Goal: Check status: Check status

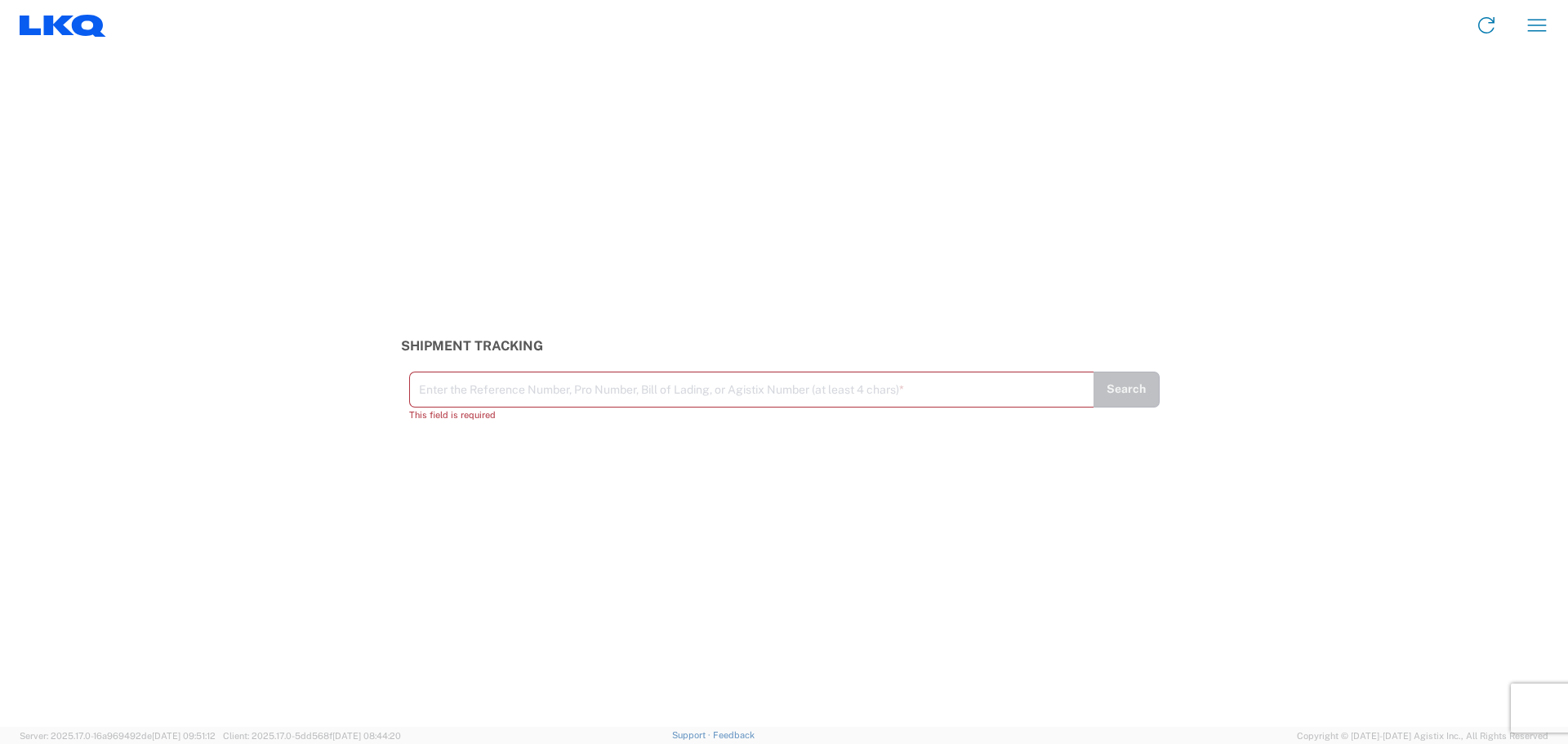
click at [598, 376] on input "text" at bounding box center [752, 388] width 665 height 29
type input "56178357"
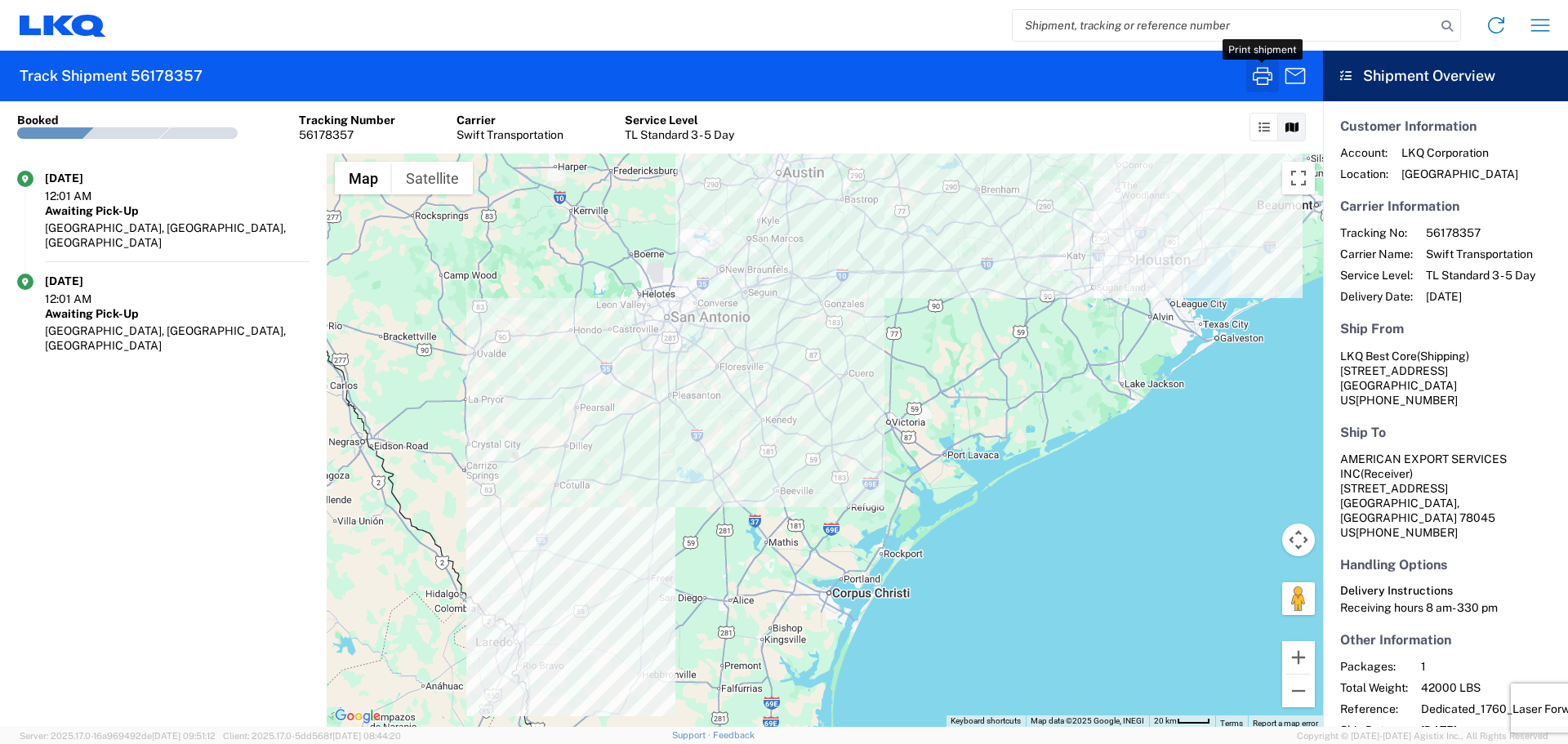
click at [1256, 63] on icon "button" at bounding box center [1262, 76] width 27 height 27
click at [1088, 26] on input "search" at bounding box center [1224, 26] width 423 height 31
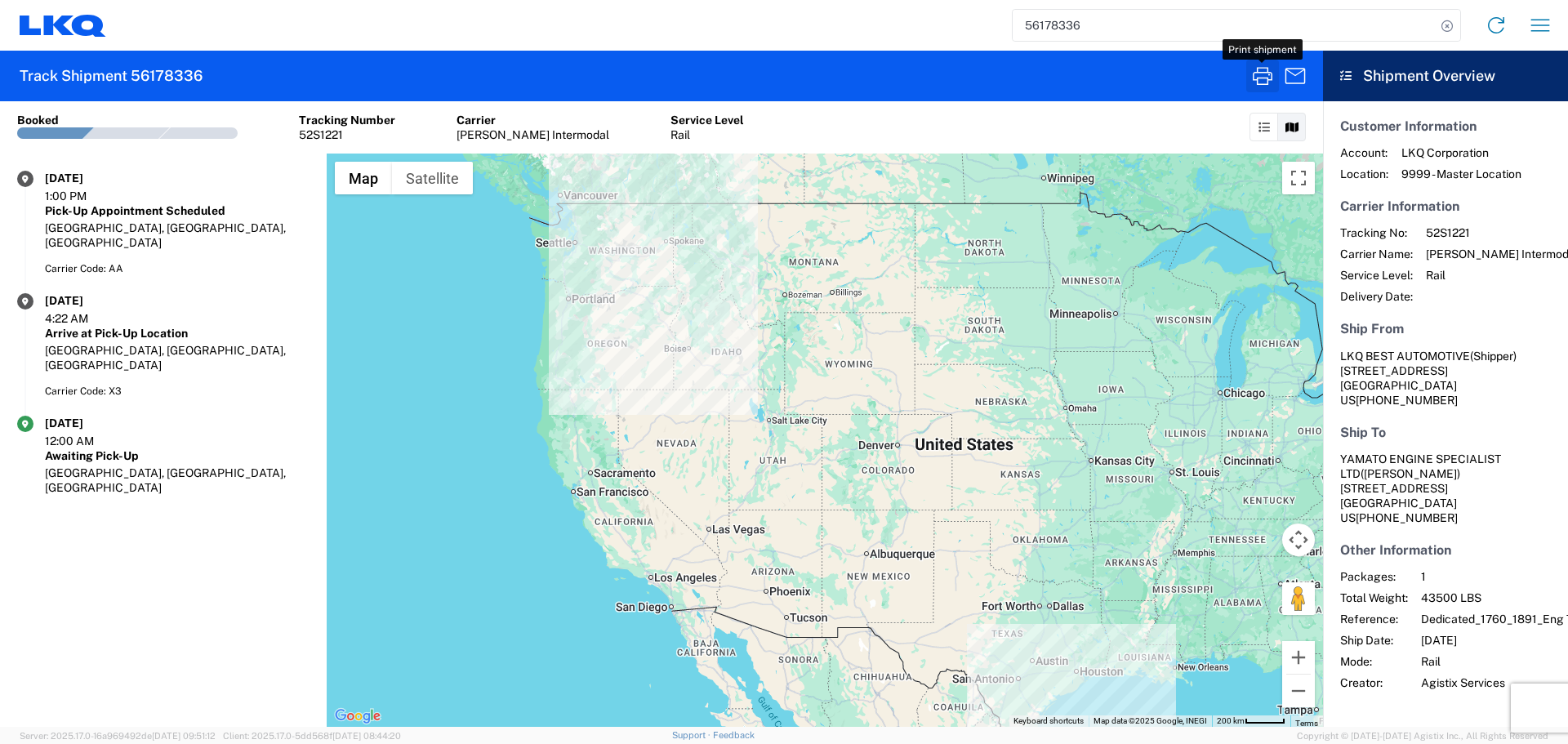
click at [1262, 73] on icon "button" at bounding box center [1262, 76] width 20 height 18
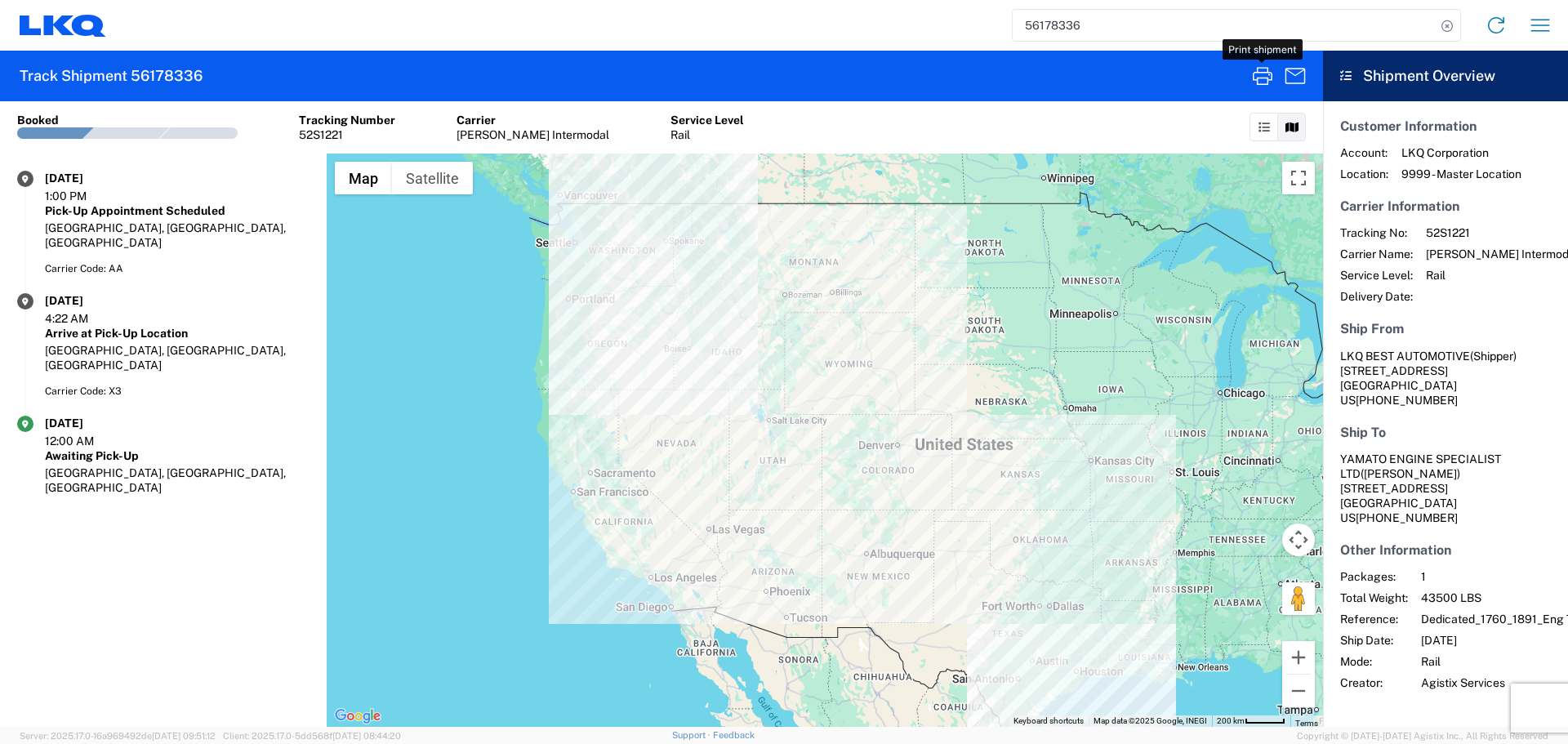
click at [1060, 34] on input "56178336" at bounding box center [1224, 26] width 423 height 31
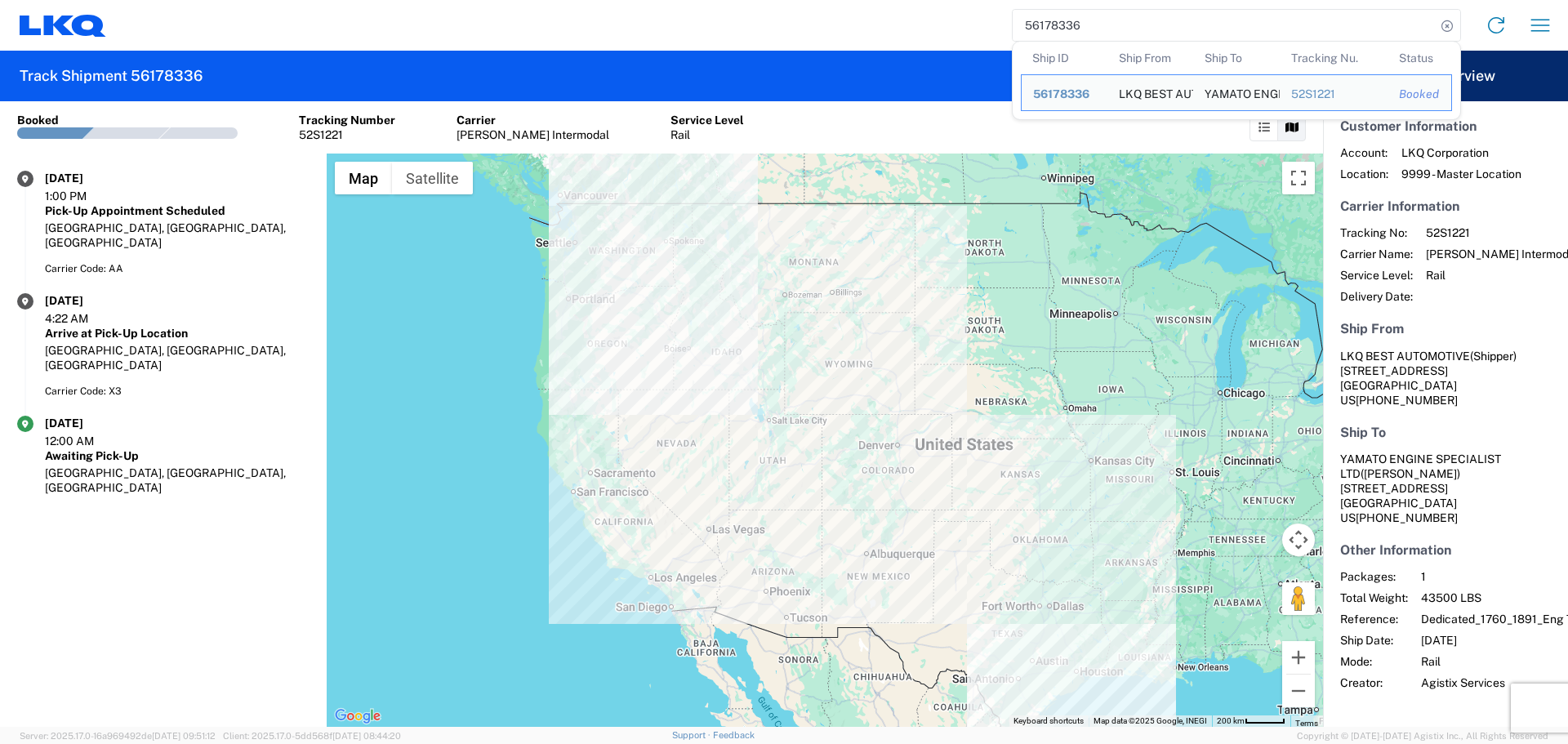
click at [1060, 34] on input "56178336" at bounding box center [1224, 26] width 423 height 31
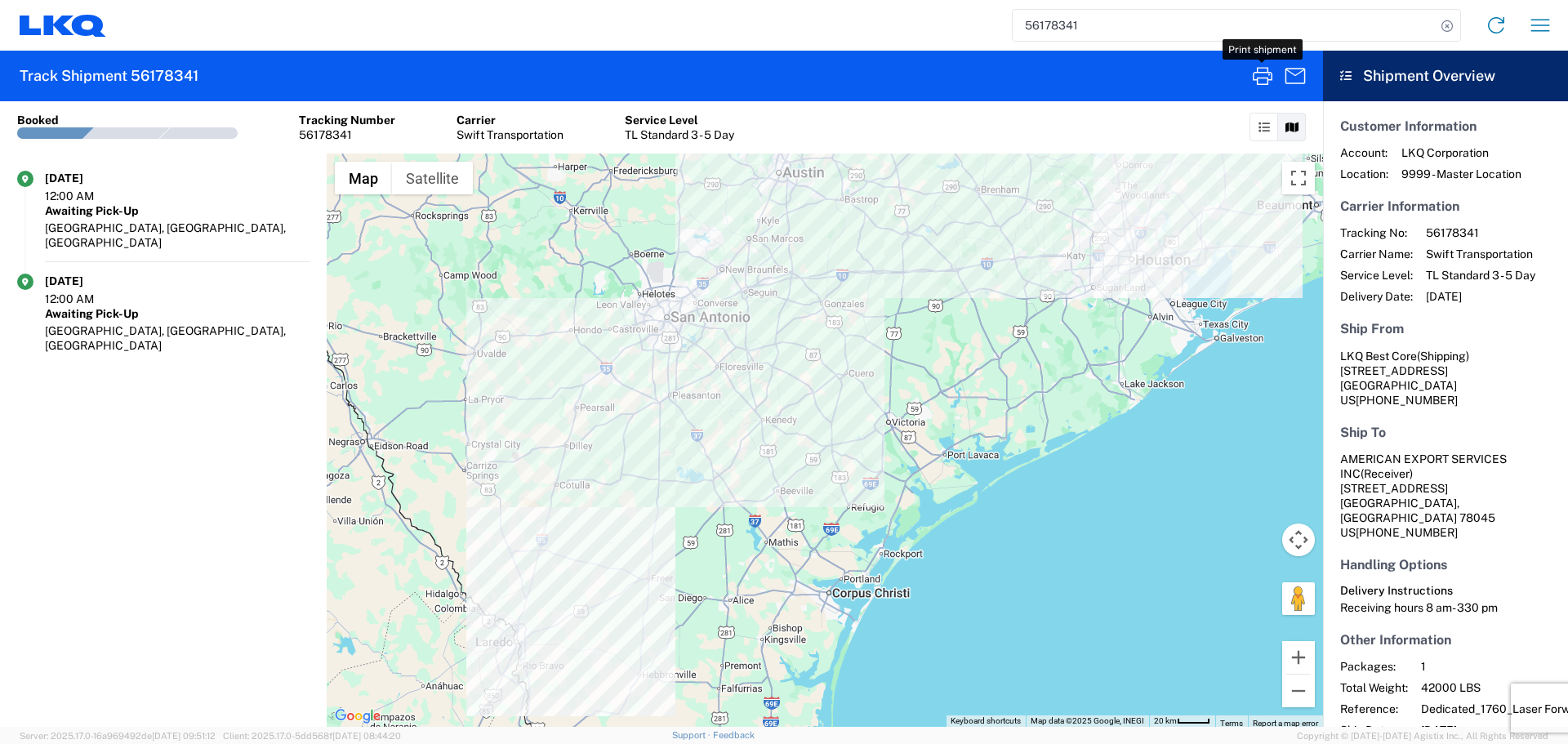
click at [1249, 82] on icon "button" at bounding box center [1262, 76] width 27 height 27
click at [1255, 75] on icon "button" at bounding box center [1262, 76] width 27 height 27
click at [1263, 80] on icon "button" at bounding box center [1262, 76] width 27 height 27
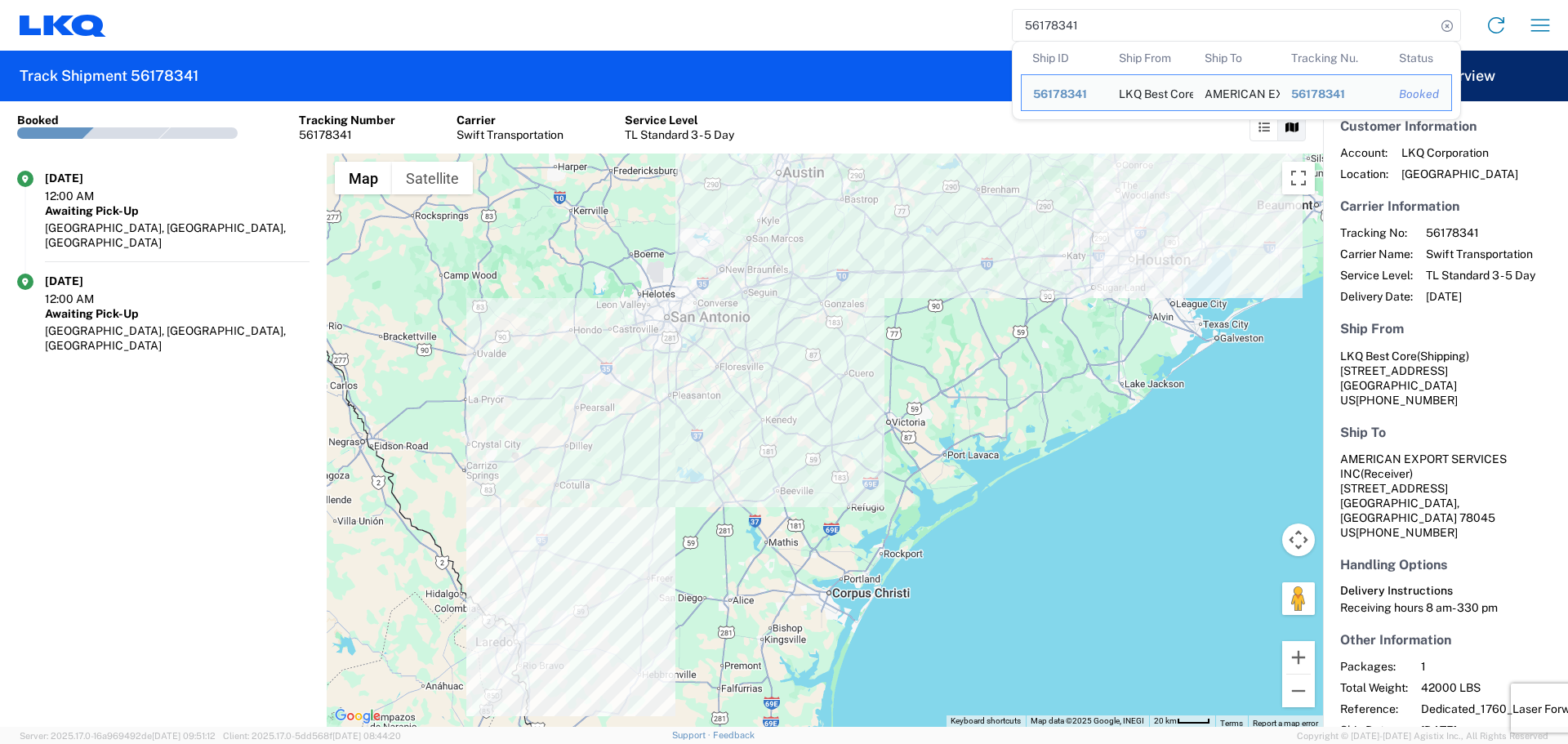
click at [1044, 32] on input "56178341" at bounding box center [1224, 26] width 423 height 31
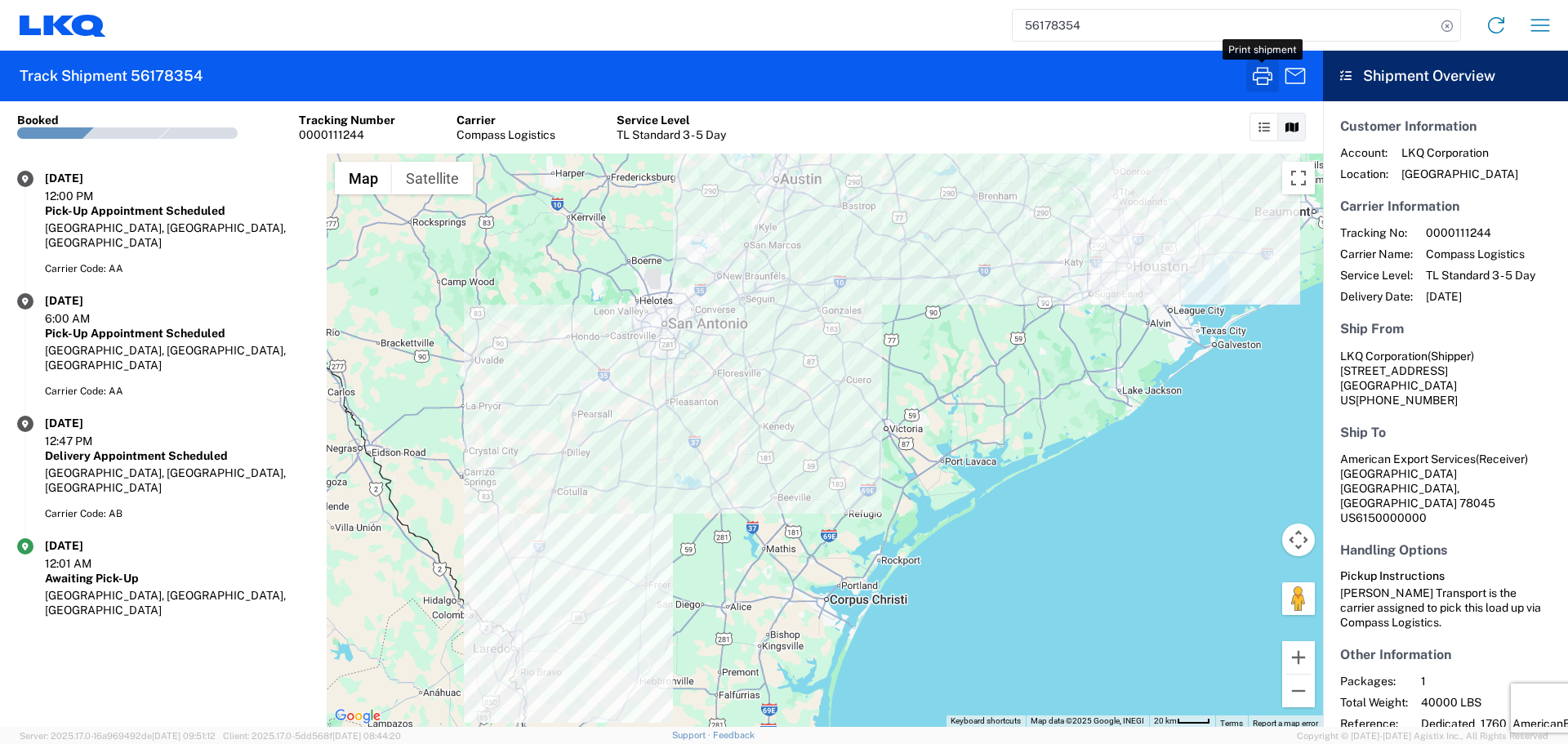
click at [1269, 73] on icon "button" at bounding box center [1262, 76] width 20 height 18
click at [1251, 75] on icon "button" at bounding box center [1262, 76] width 27 height 27
click at [1251, 74] on icon "button" at bounding box center [1262, 76] width 27 height 27
click at [1065, 20] on input "56178354" at bounding box center [1224, 26] width 423 height 31
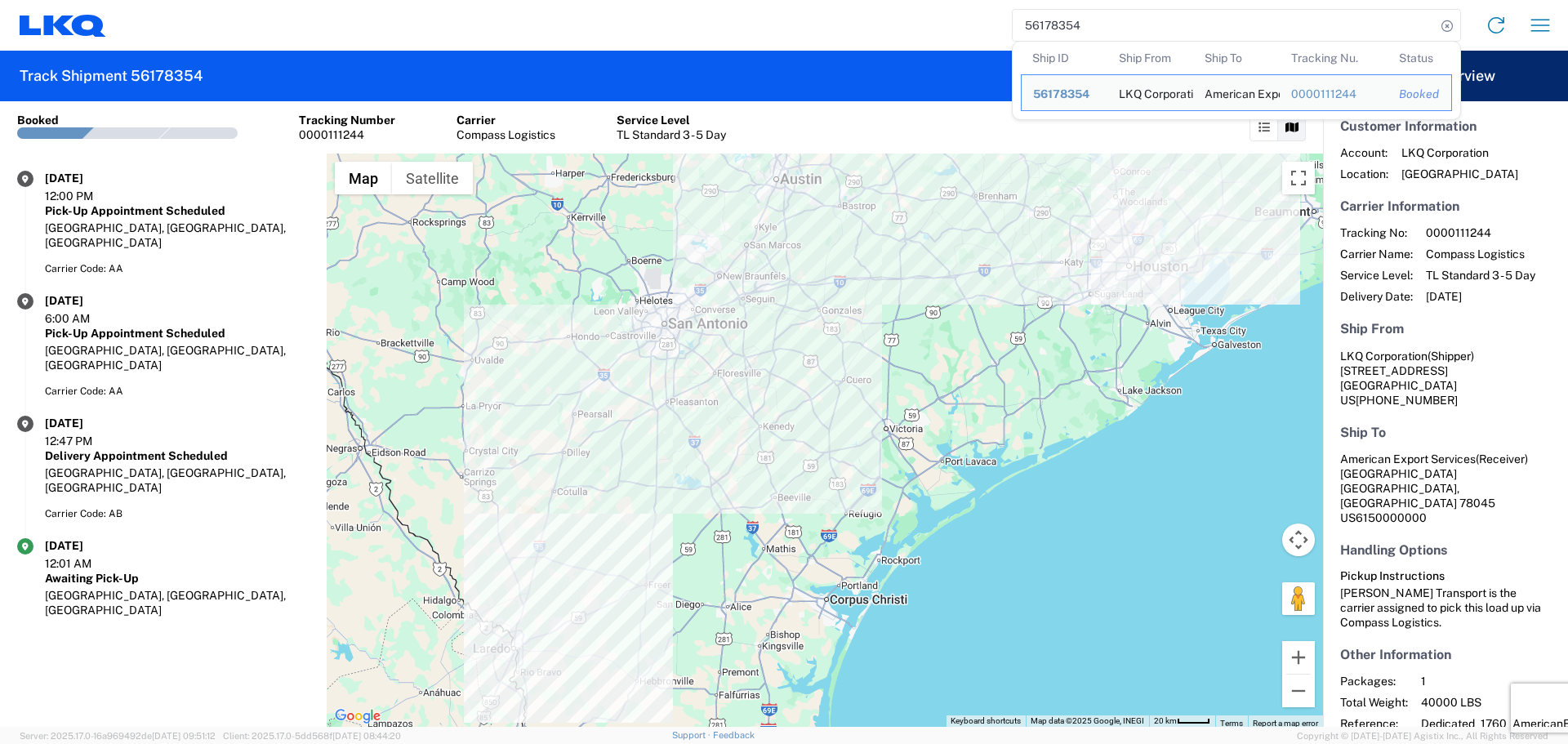
click at [1065, 20] on input "56178354" at bounding box center [1224, 26] width 423 height 31
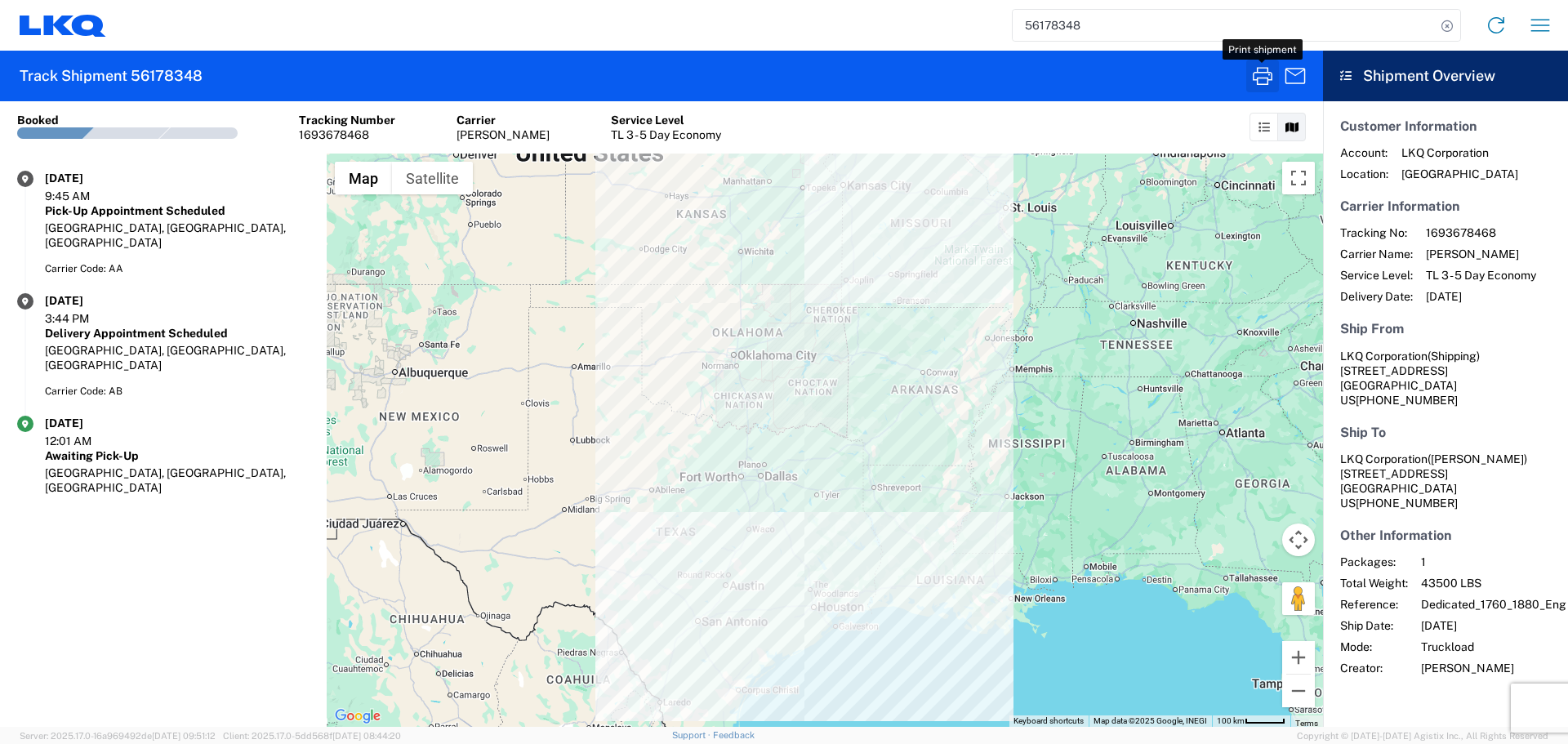
click at [1263, 81] on icon "button" at bounding box center [1262, 76] width 27 height 27
click at [1069, 31] on input "56178348" at bounding box center [1224, 26] width 423 height 31
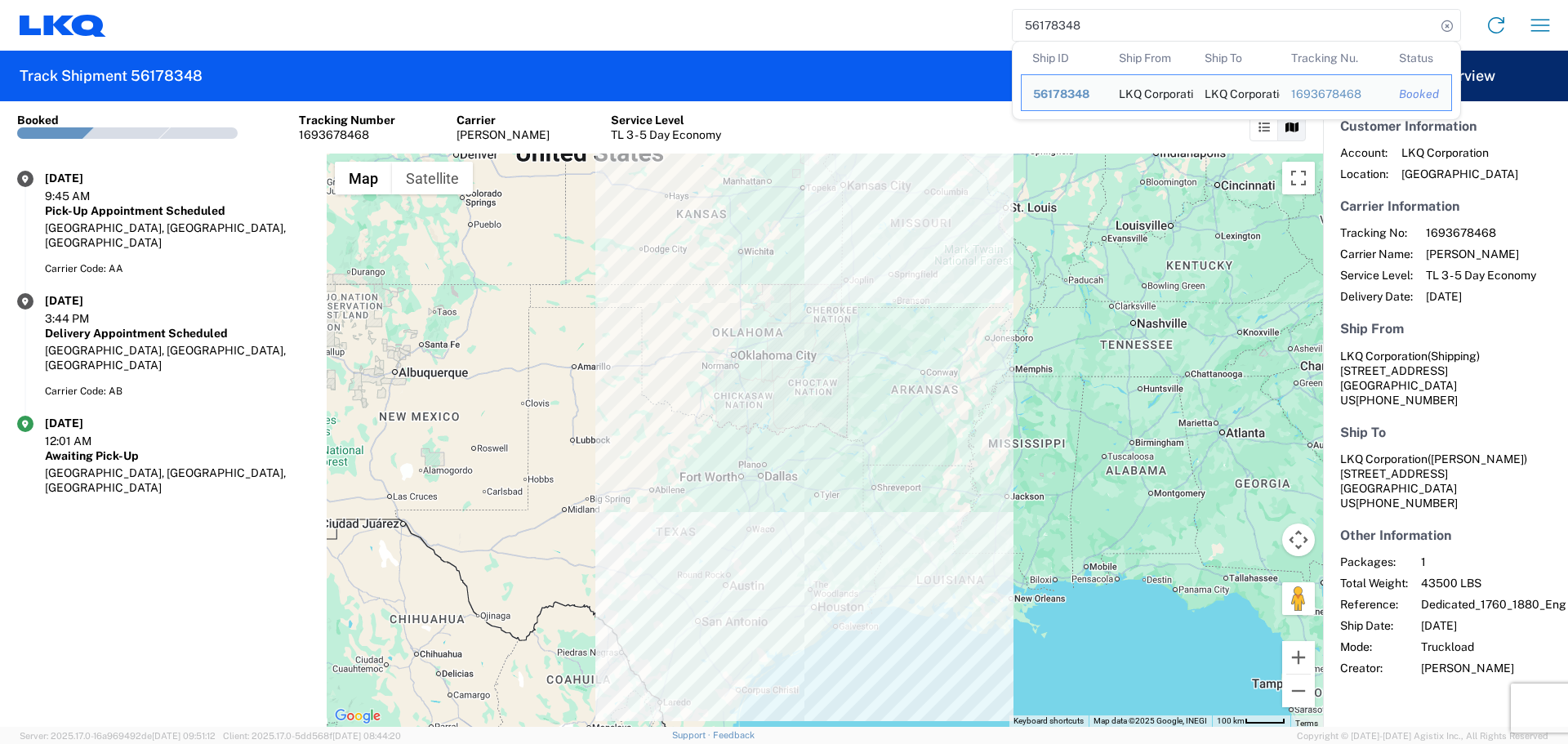
click at [1069, 31] on input "56178348" at bounding box center [1224, 26] width 423 height 31
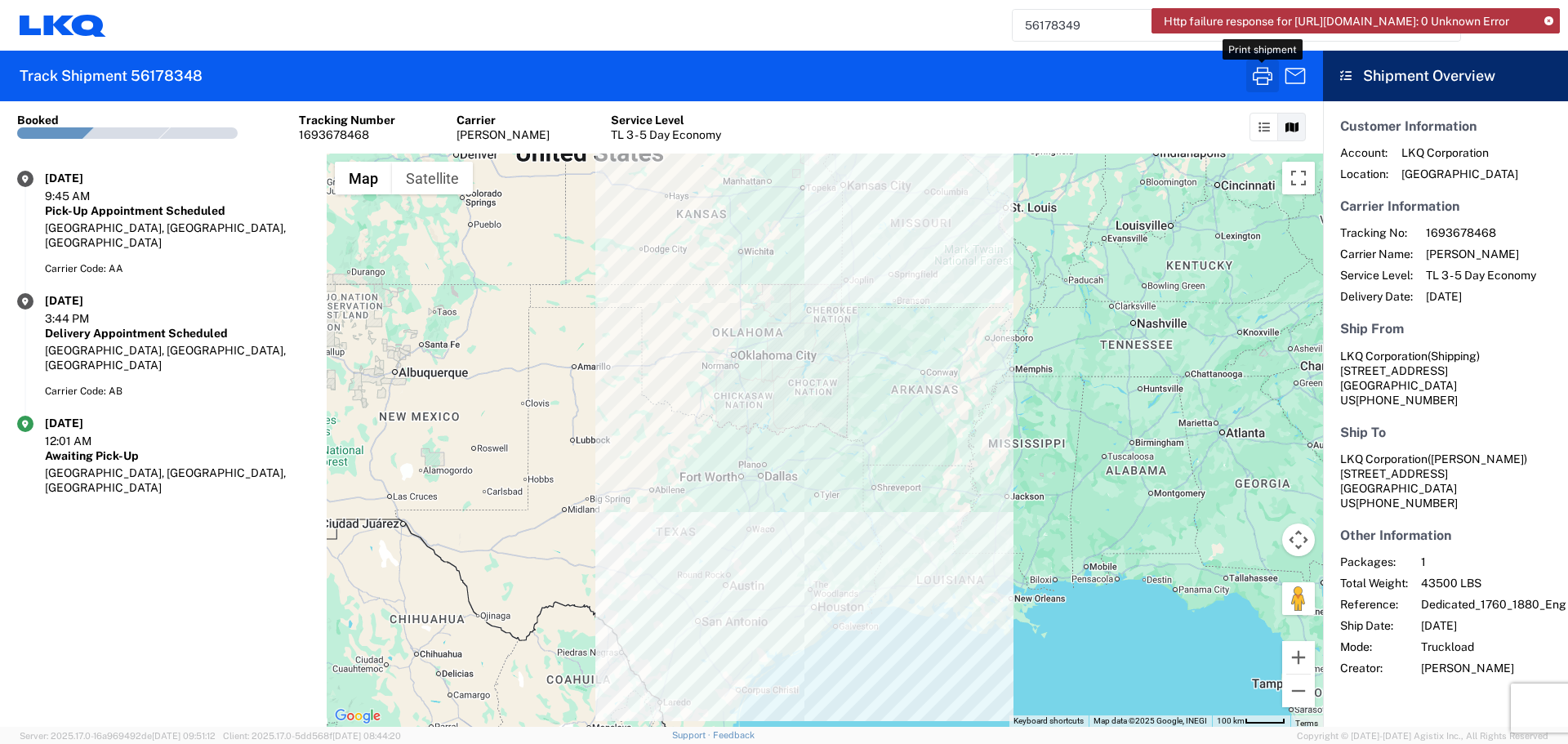
click at [1265, 78] on icon "button" at bounding box center [1262, 76] width 20 height 18
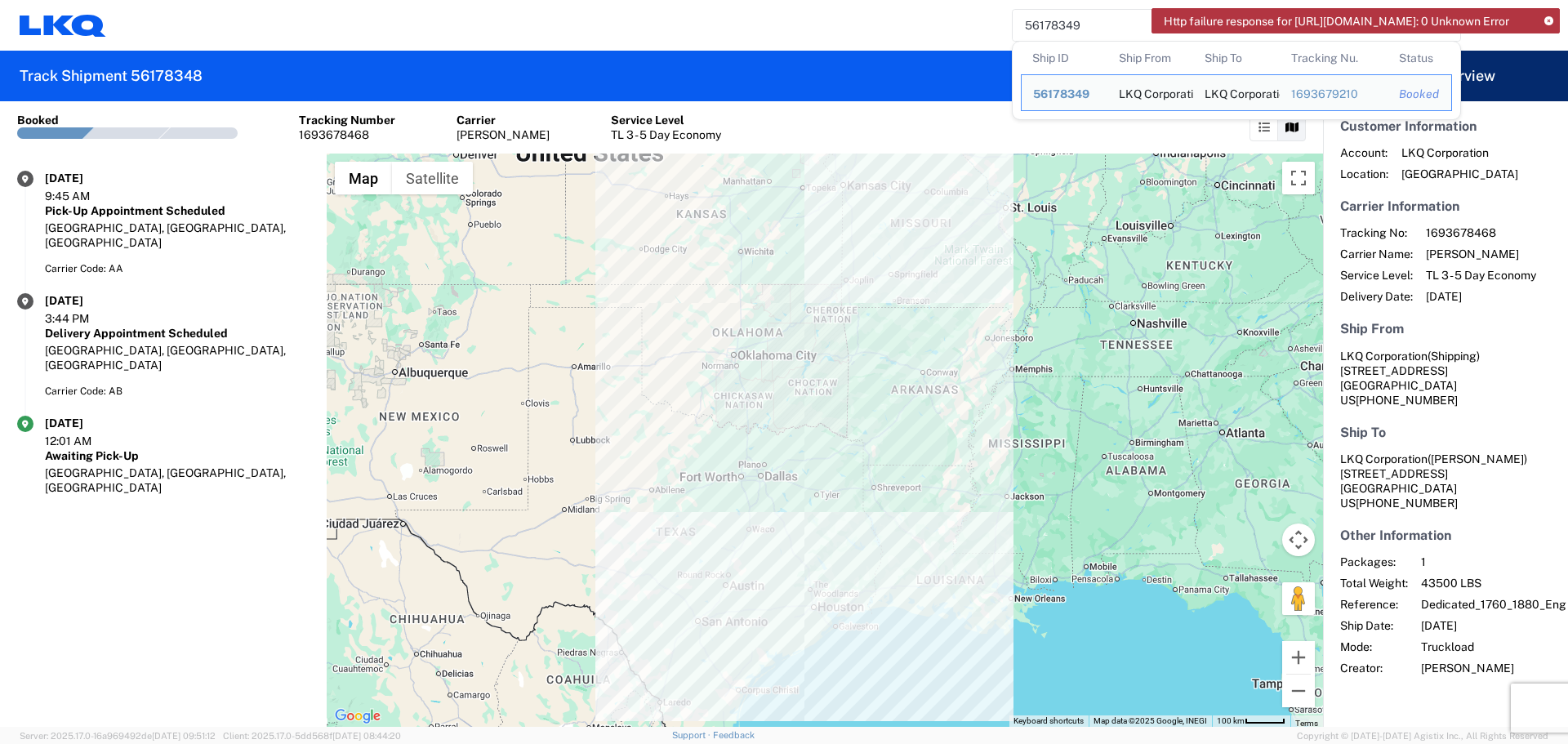
click at [1061, 32] on input "56178349" at bounding box center [1224, 26] width 423 height 31
click at [1032, 19] on input "56178349" at bounding box center [1224, 26] width 423 height 31
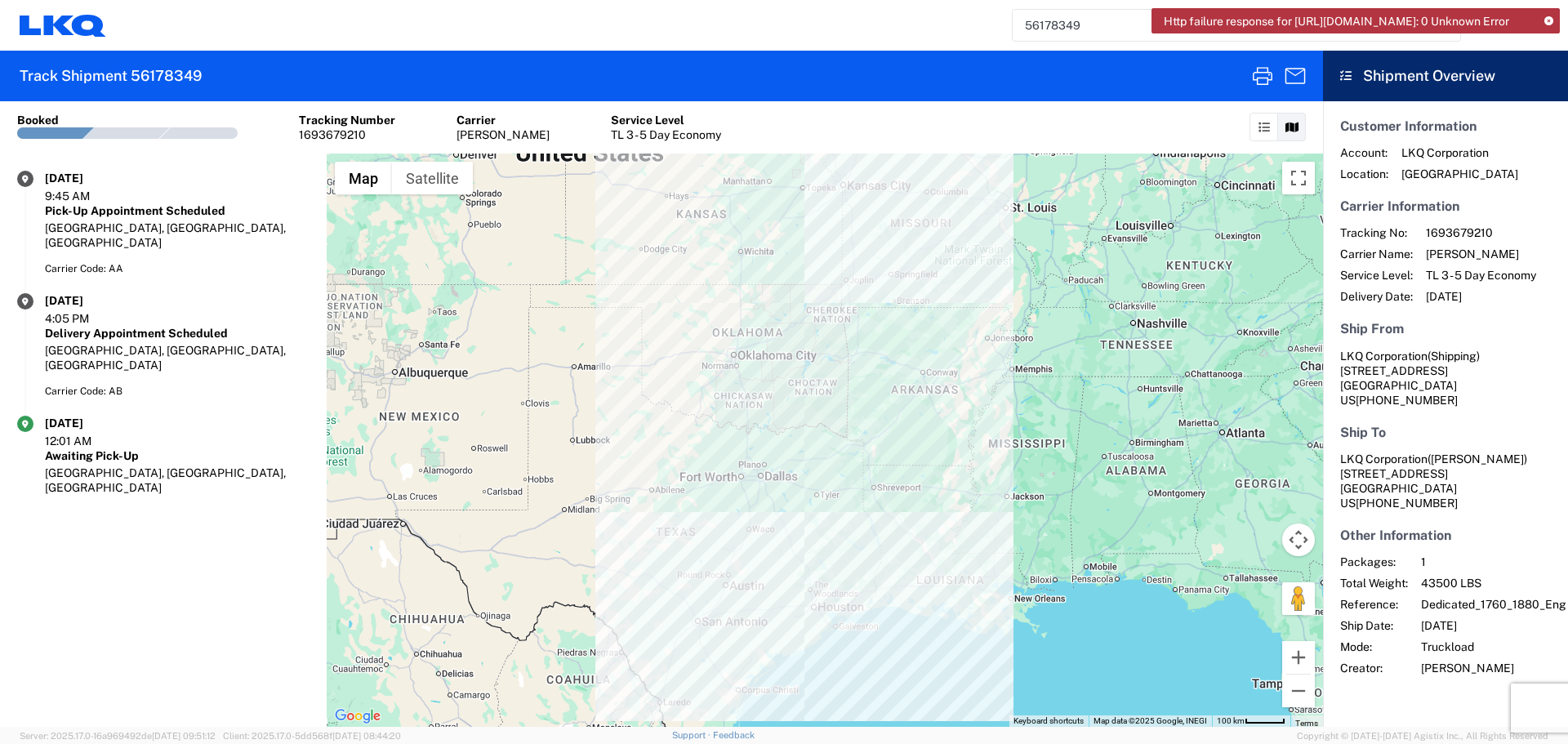
click at [1547, 22] on icon at bounding box center [1548, 21] width 9 height 9
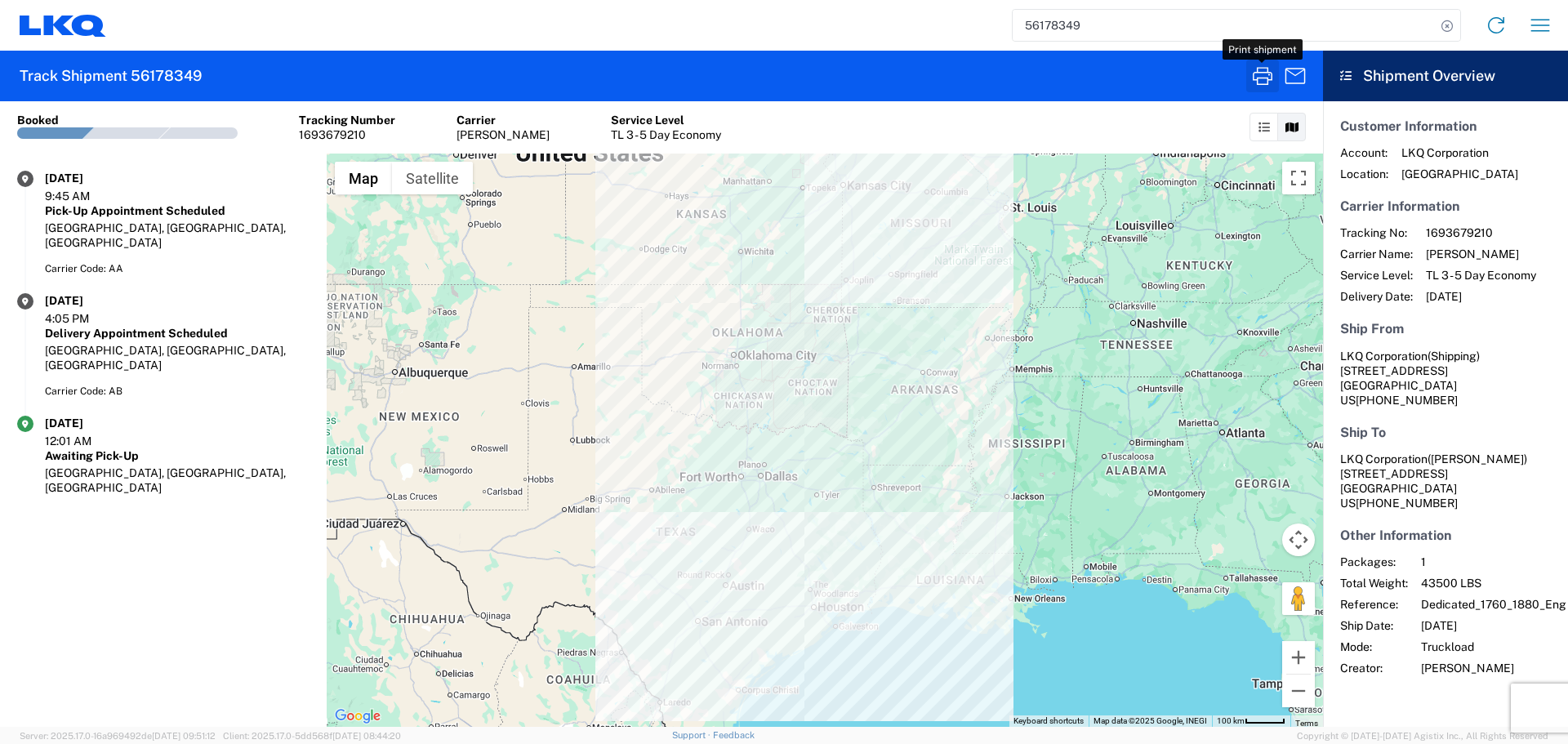
click at [1265, 80] on icon "button" at bounding box center [1262, 76] width 27 height 27
click at [1249, 75] on icon "button" at bounding box center [1262, 76] width 27 height 27
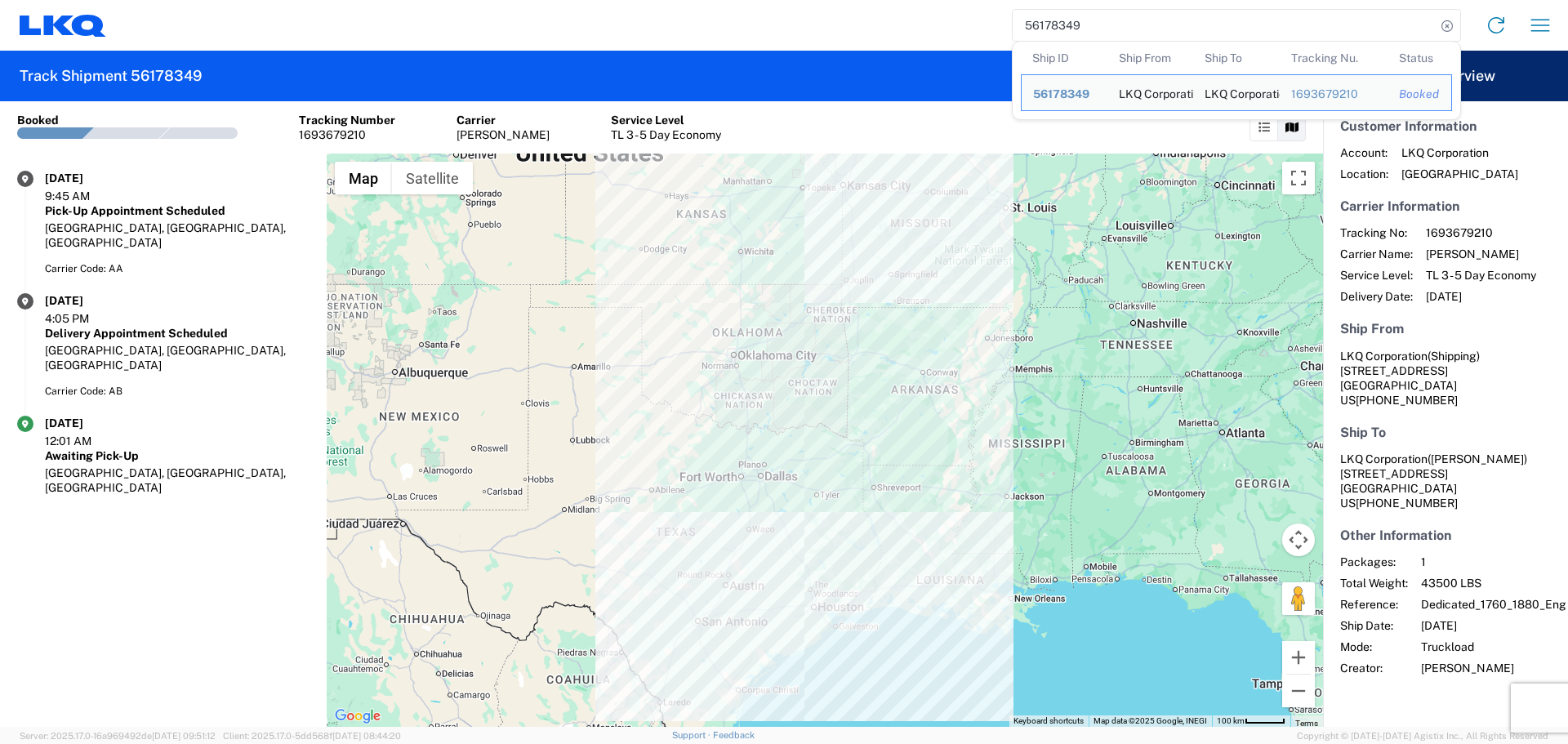
click at [1066, 22] on input "56178349" at bounding box center [1224, 26] width 423 height 31
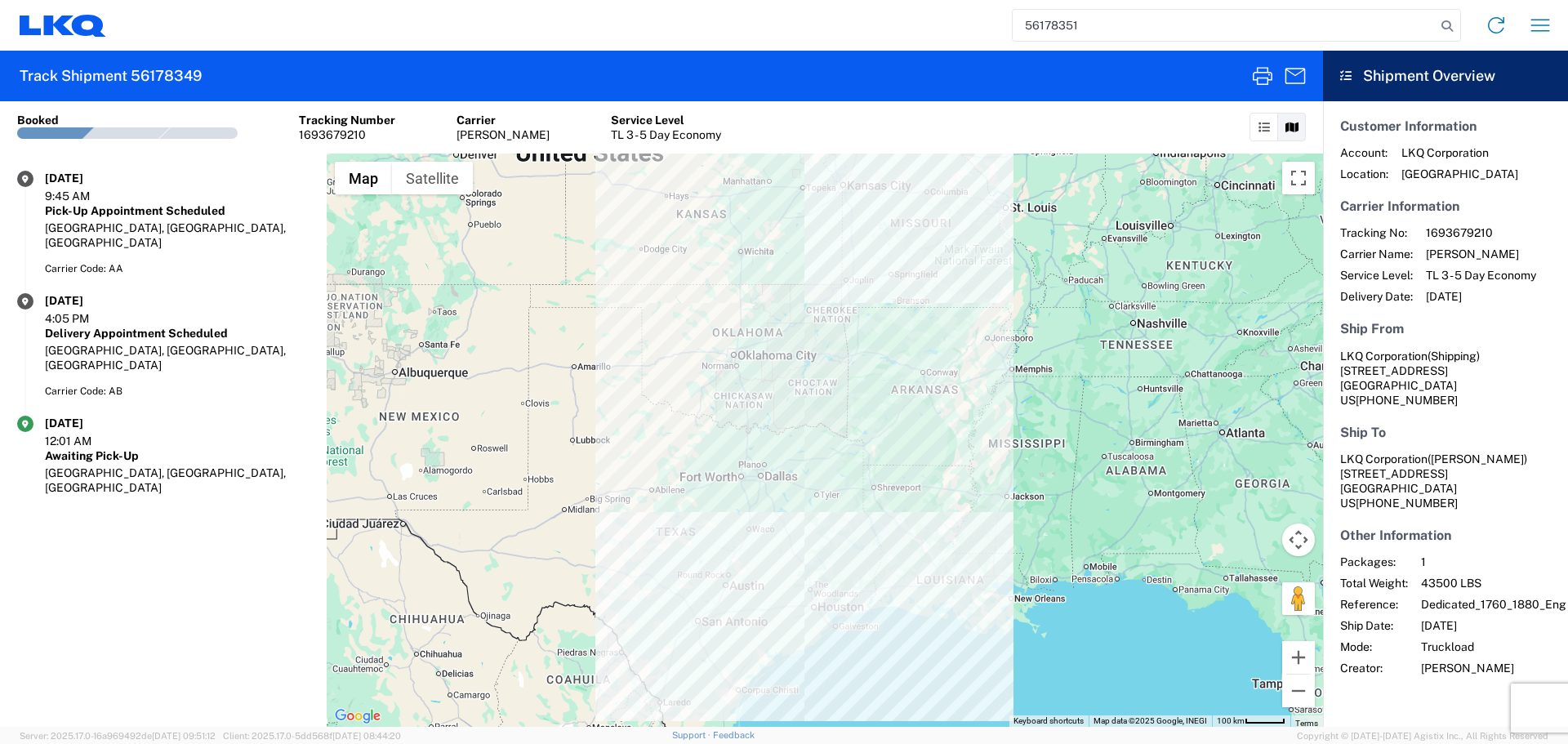
type input "56178351"
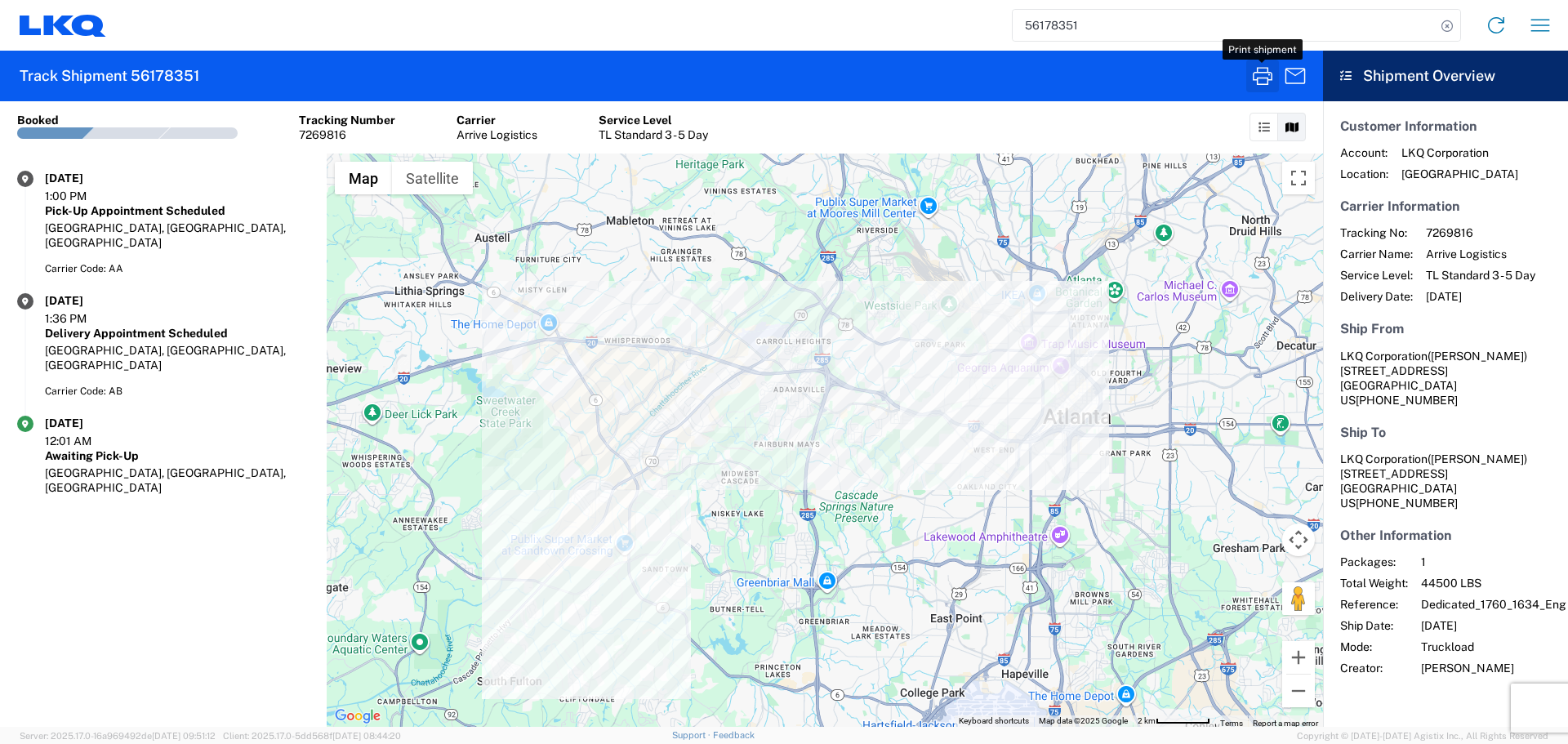
click at [1249, 78] on icon "button" at bounding box center [1262, 76] width 27 height 27
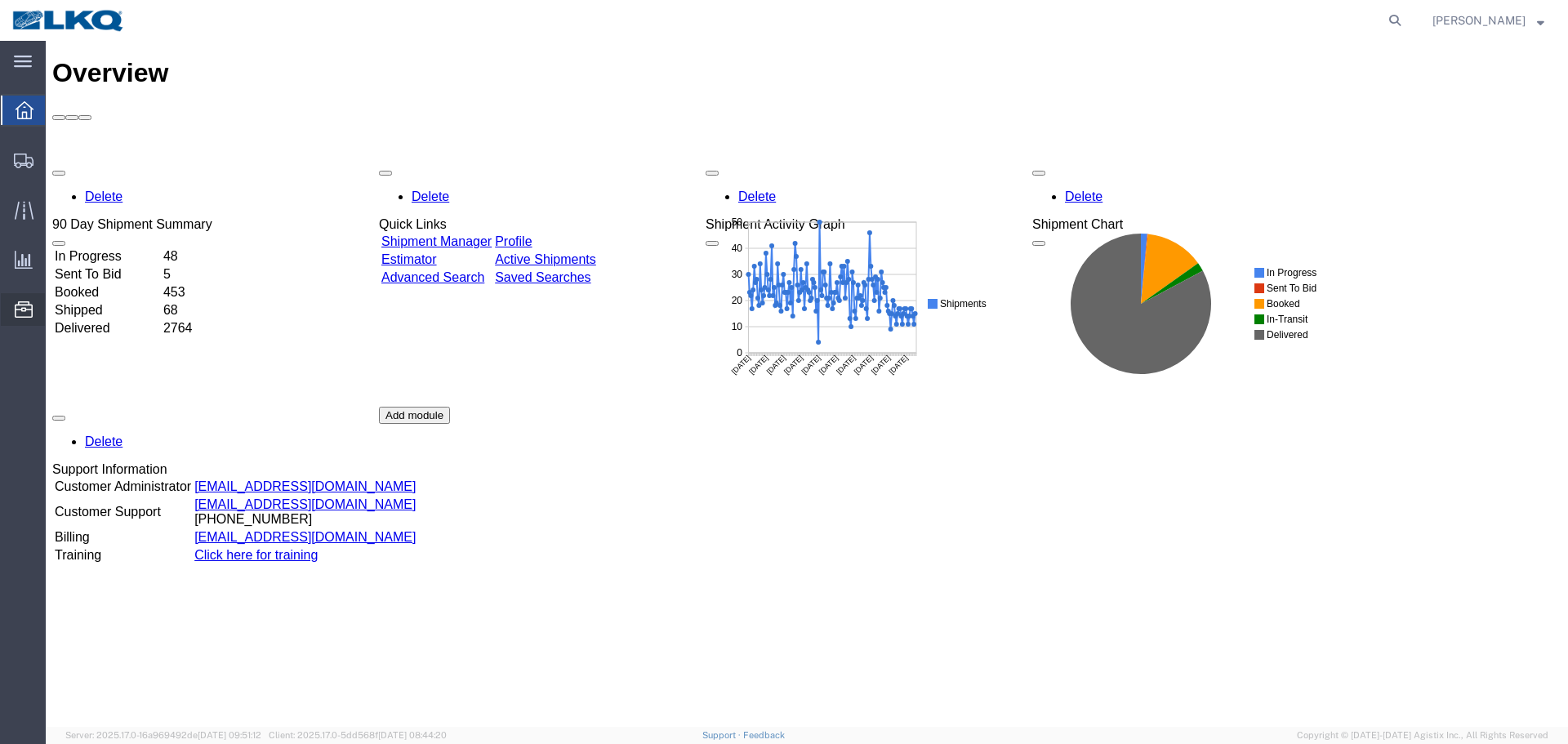
click at [0, 0] on span "Location Appointment" at bounding box center [0, 0] width 0 height 0
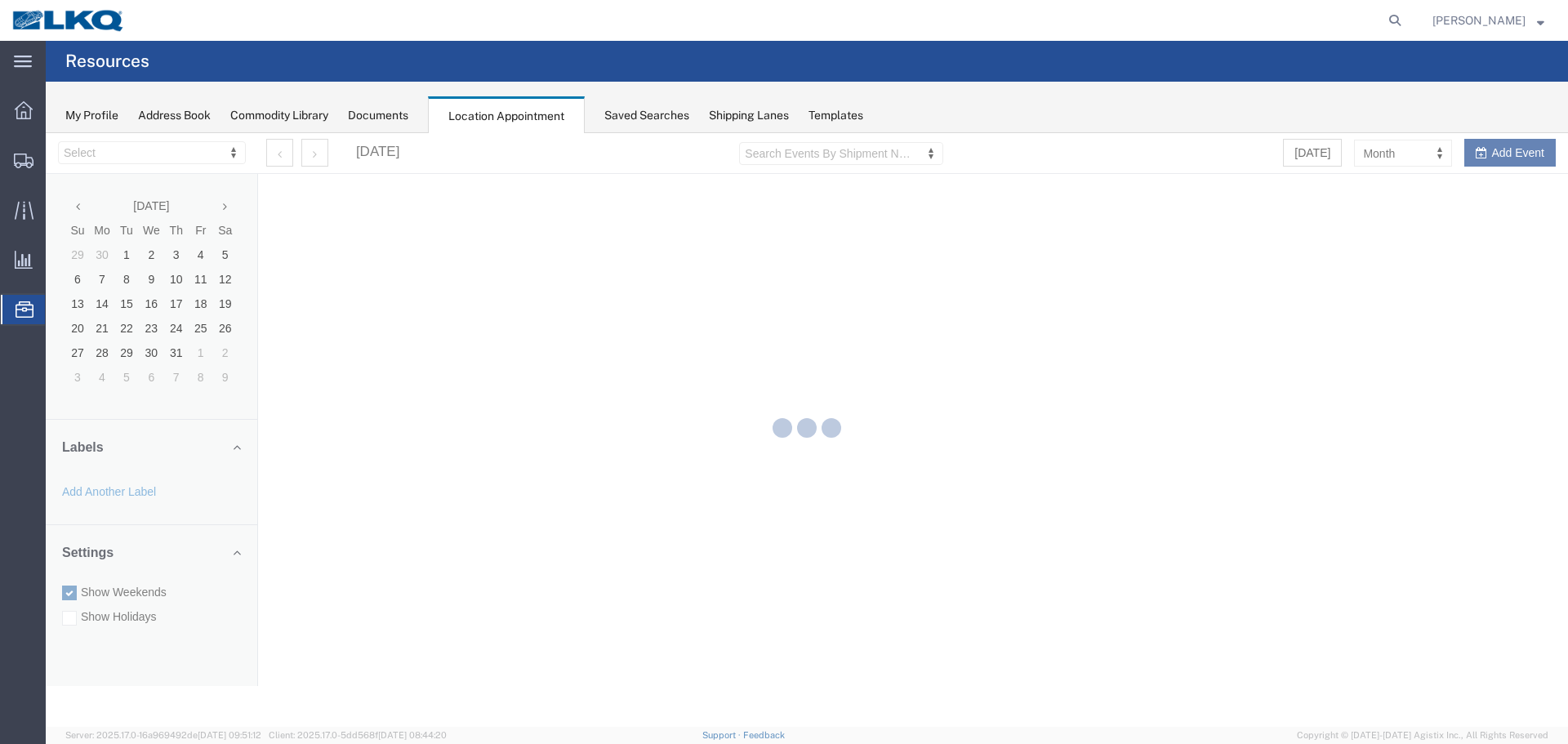
select select "27634"
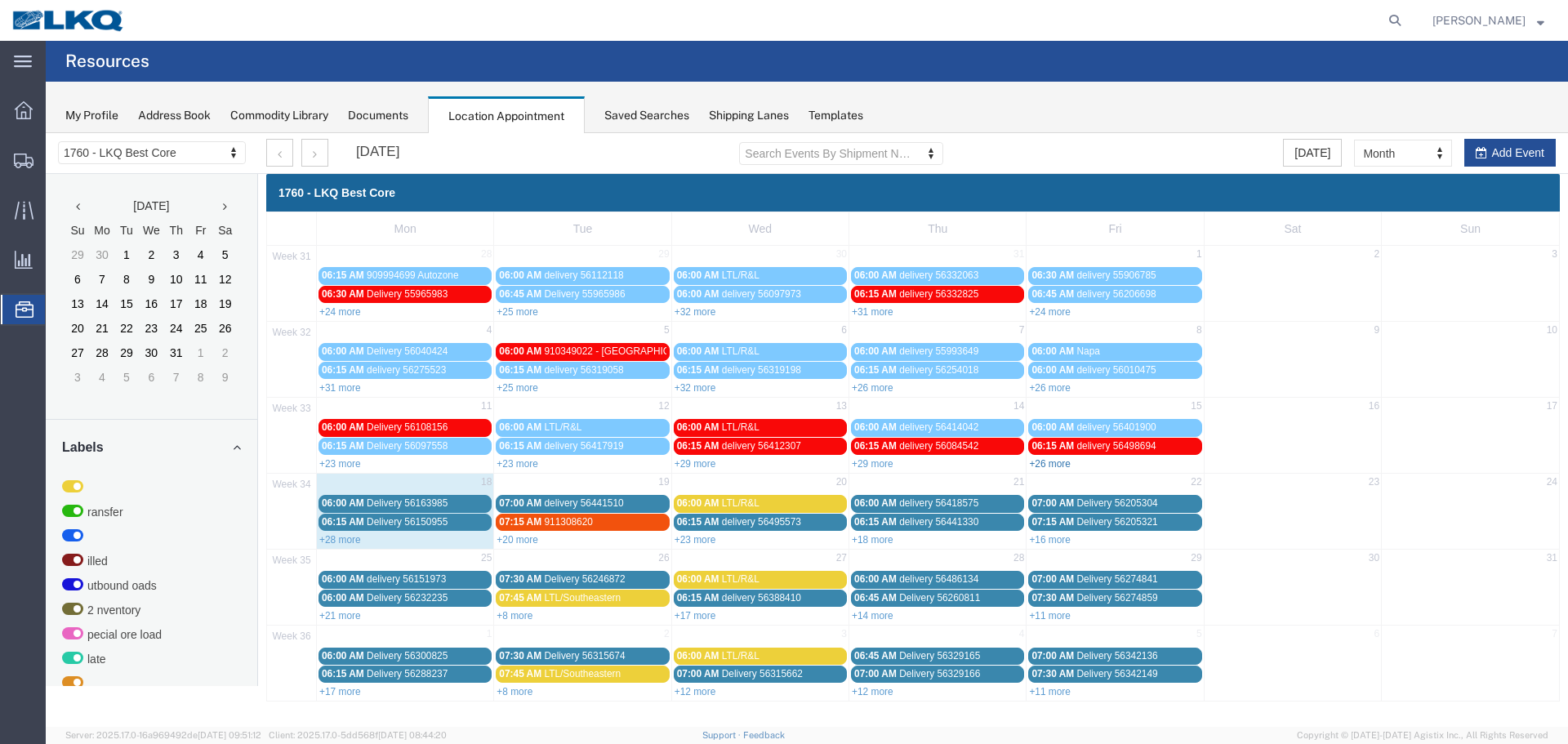
click at [1068, 467] on link "+26 more" at bounding box center [1050, 465] width 41 height 12
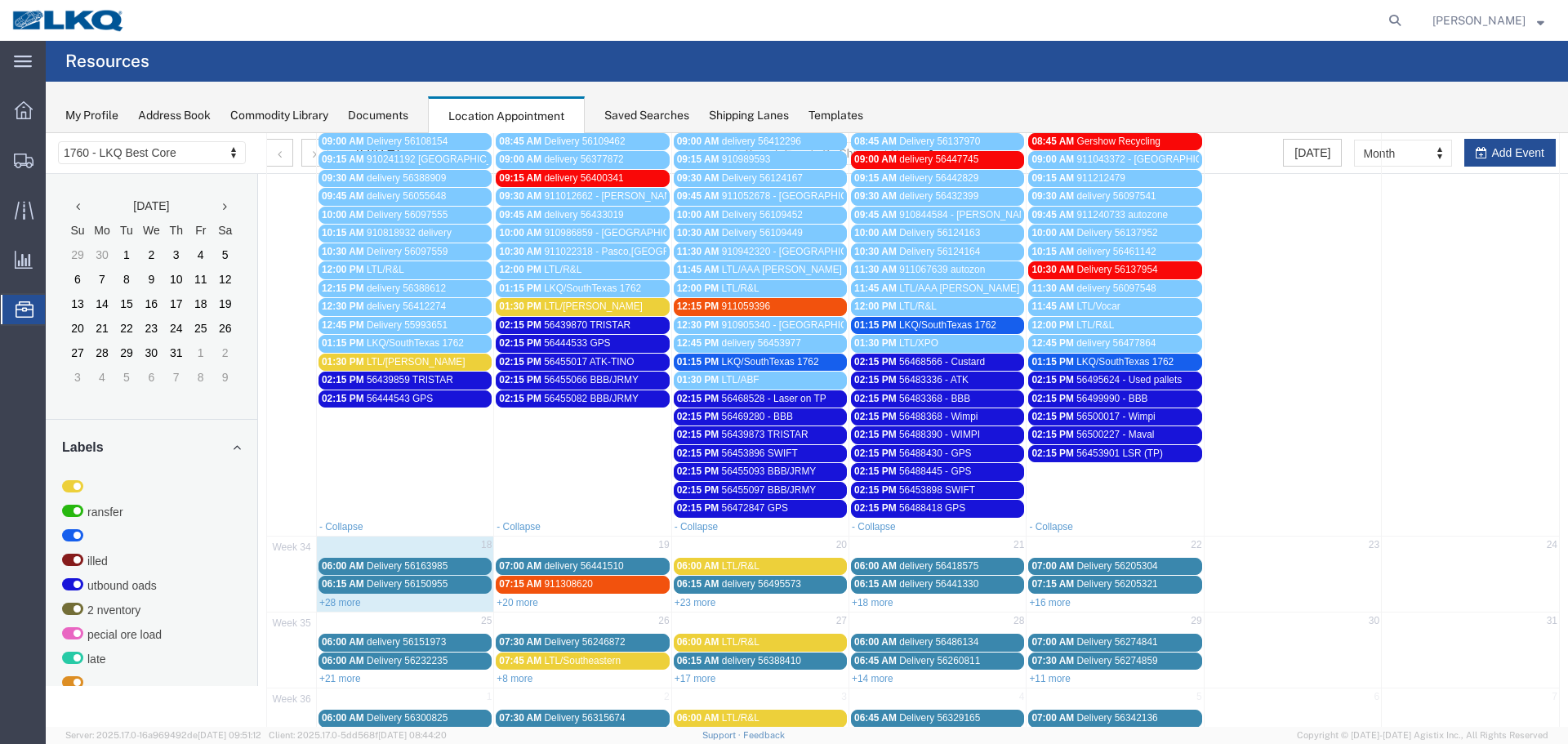
scroll to position [525, 0]
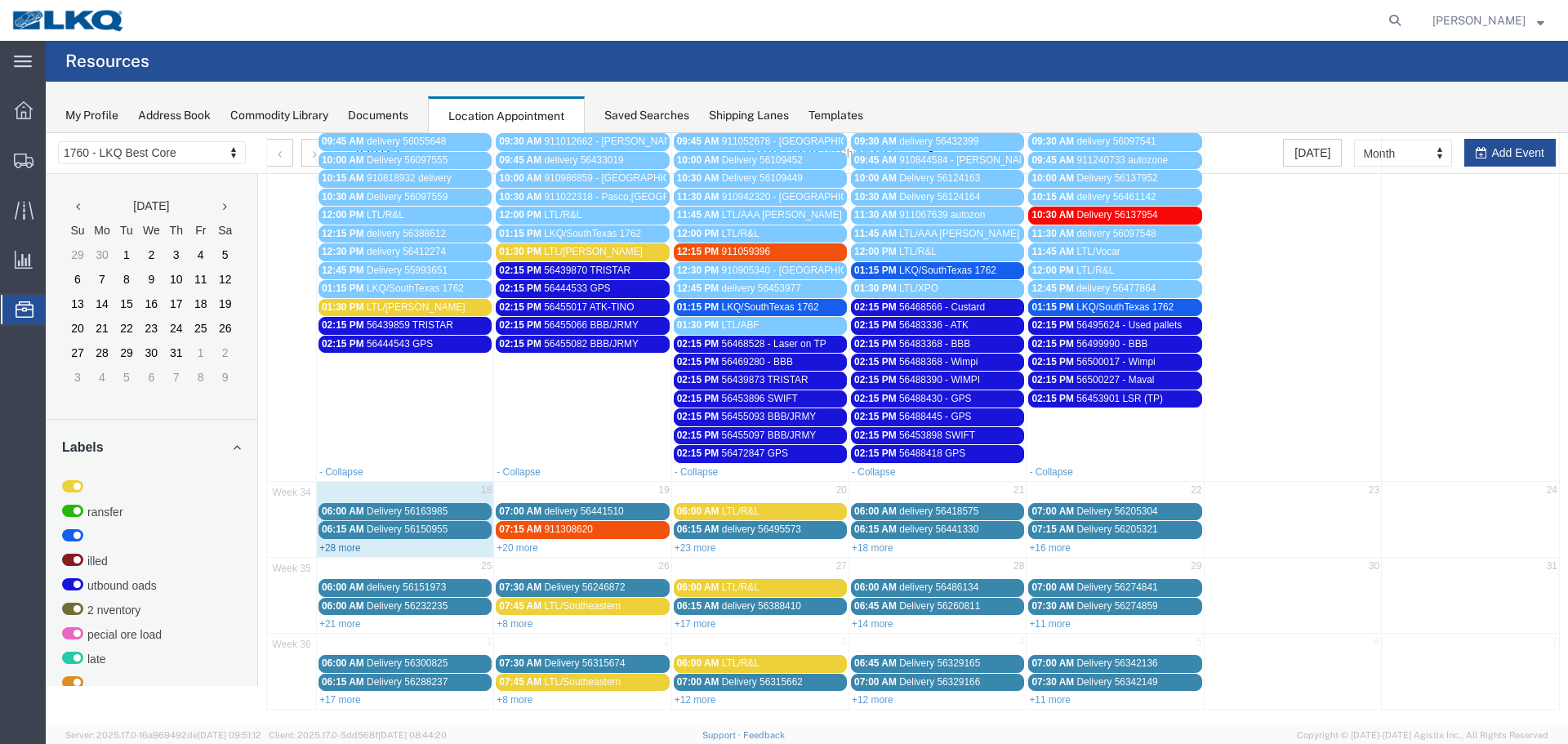
click at [344, 550] on link "+28 more" at bounding box center [340, 548] width 41 height 12
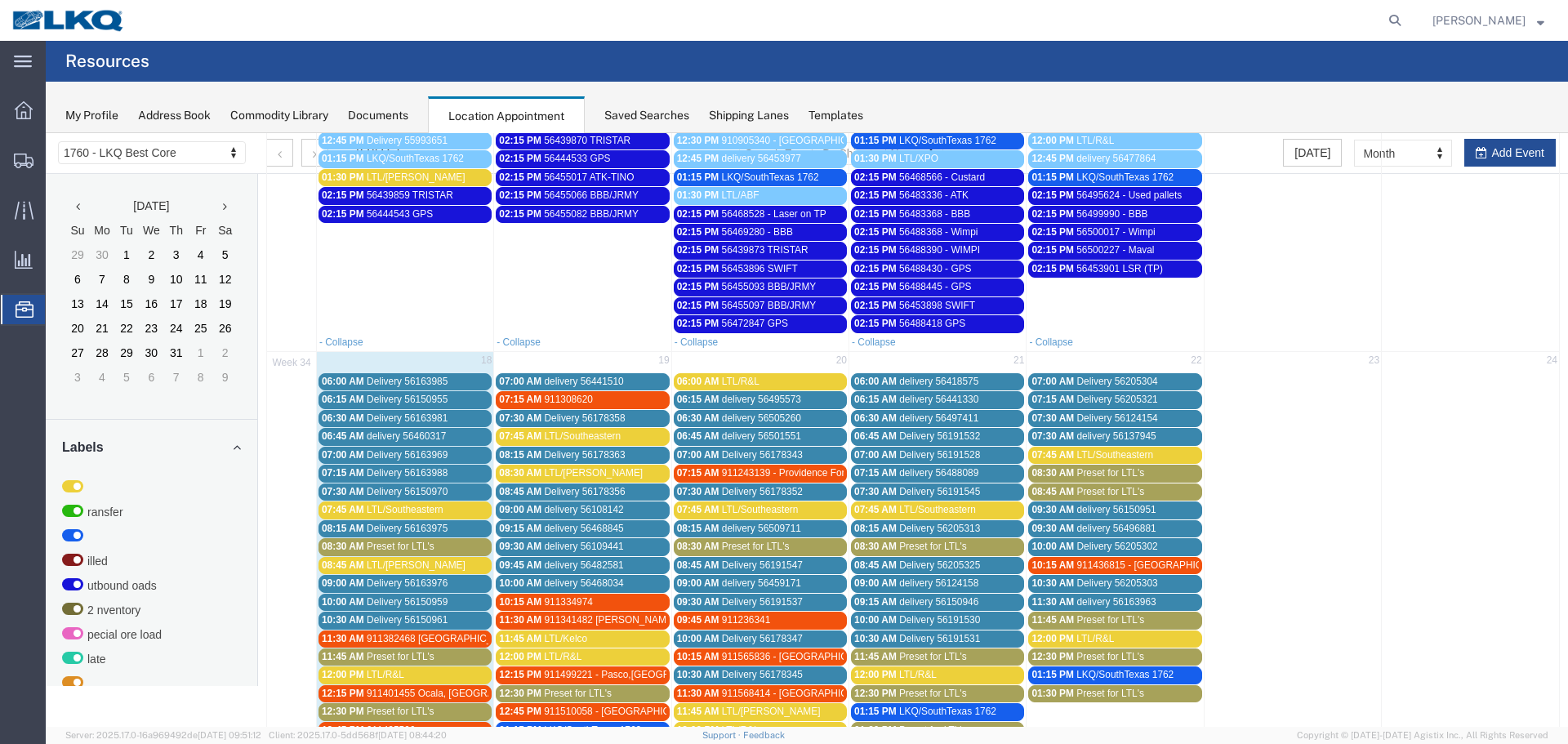
scroll to position [1015, 0]
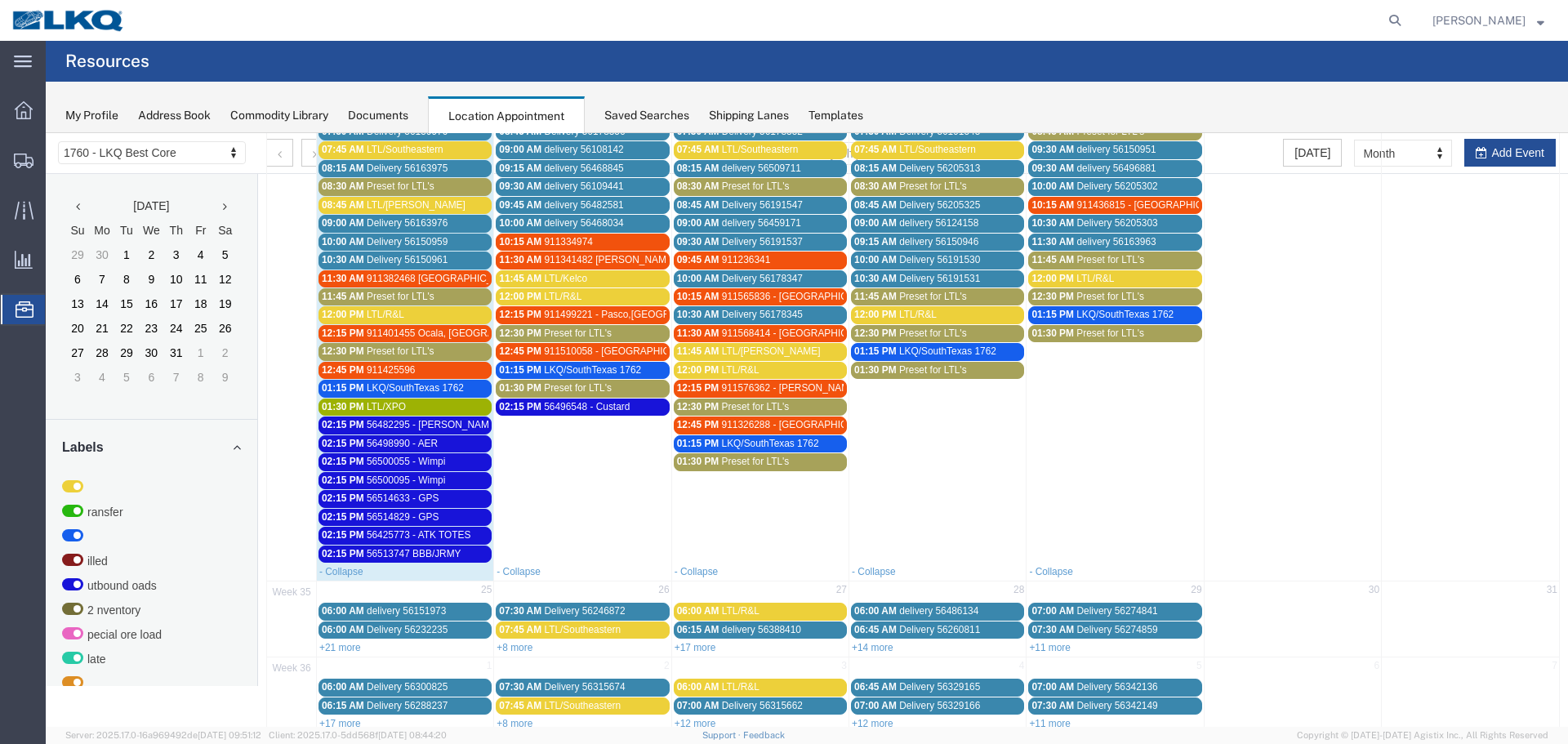
click at [406, 493] on span "56514633 - GPS" at bounding box center [403, 498] width 73 height 12
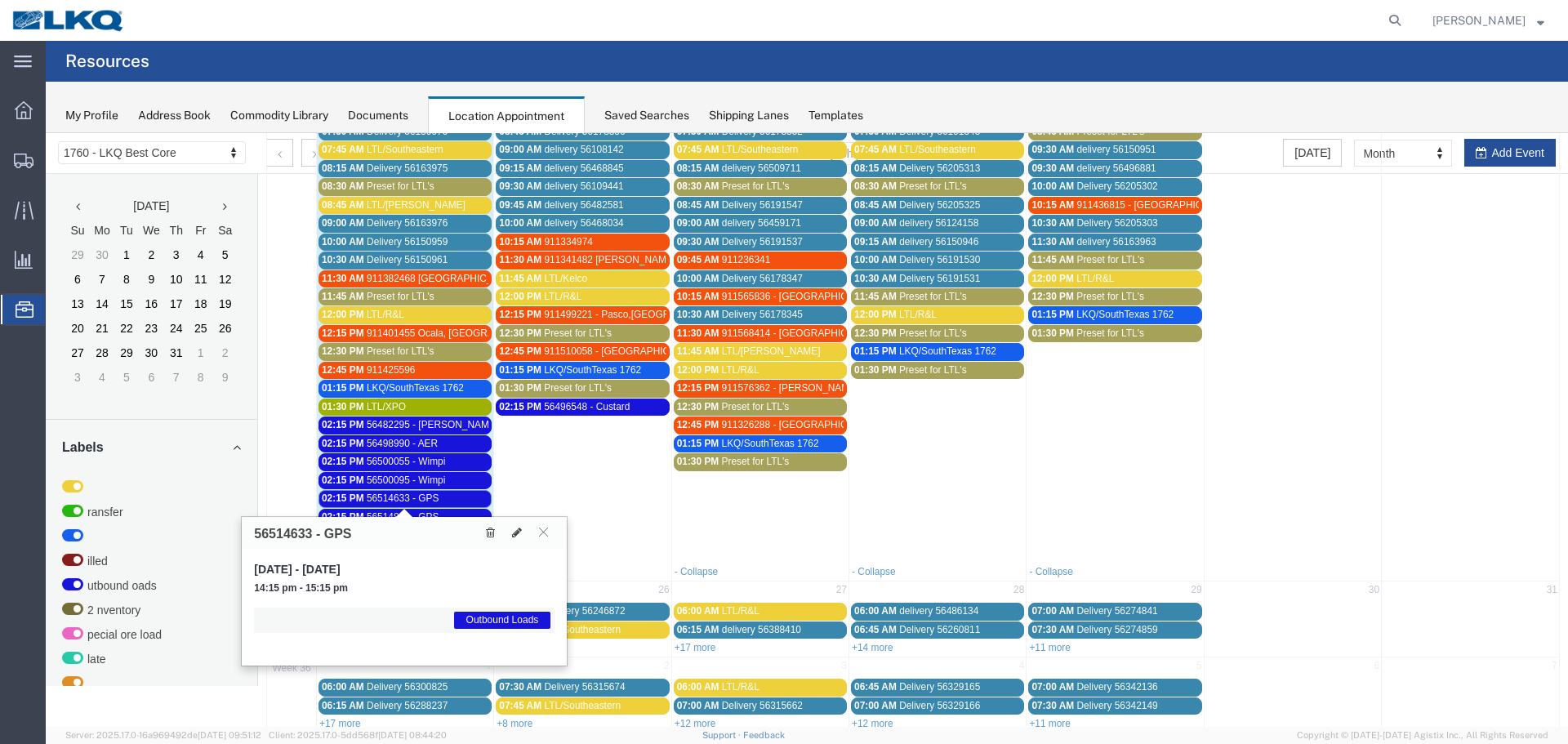
click at [287, 530] on h3 "56514633 - GPS" at bounding box center [302, 533] width 97 height 15
copy h3 "56514633"
click at [538, 533] on button at bounding box center [543, 532] width 22 height 16
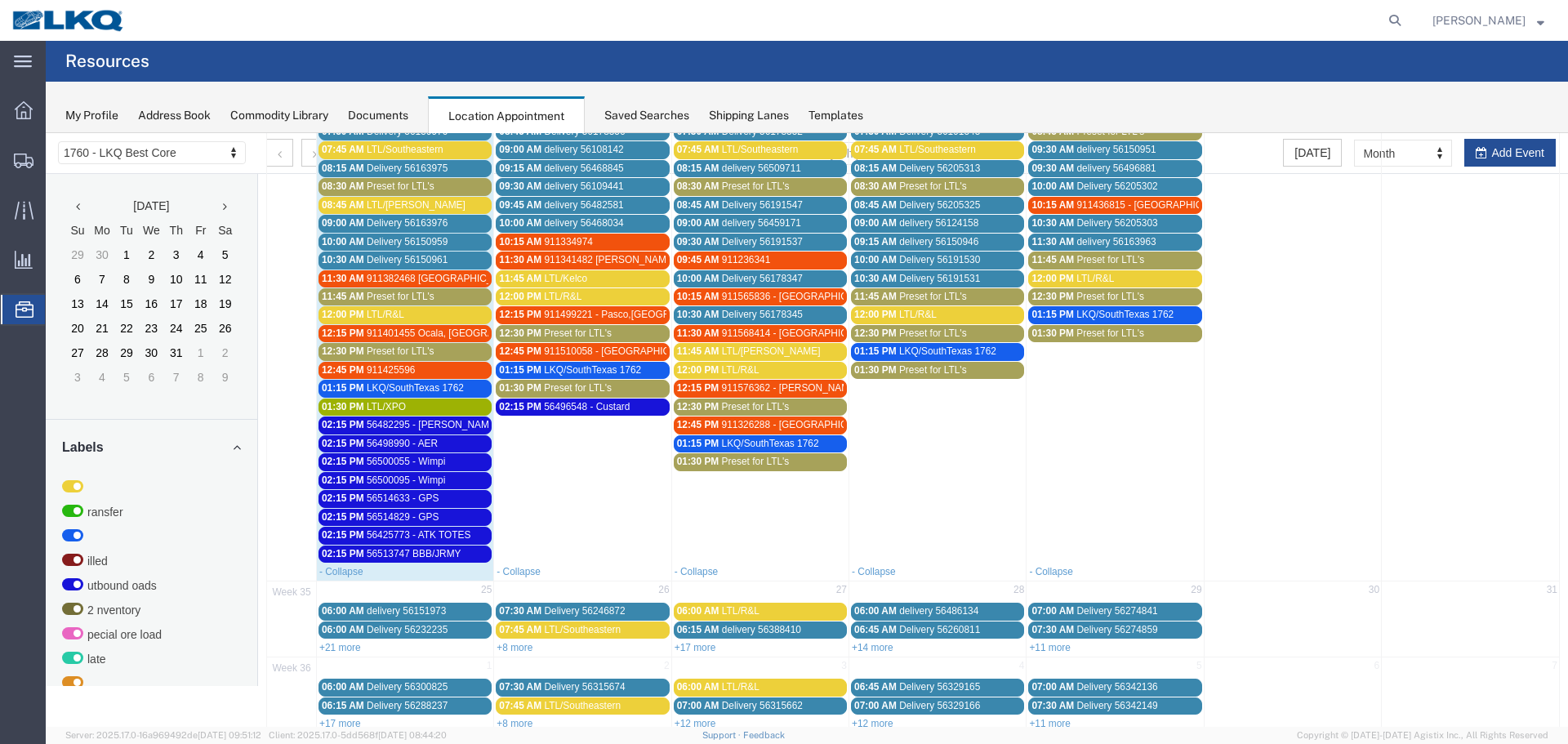
click at [401, 516] on span "56514829 - GPS" at bounding box center [403, 518] width 73 height 12
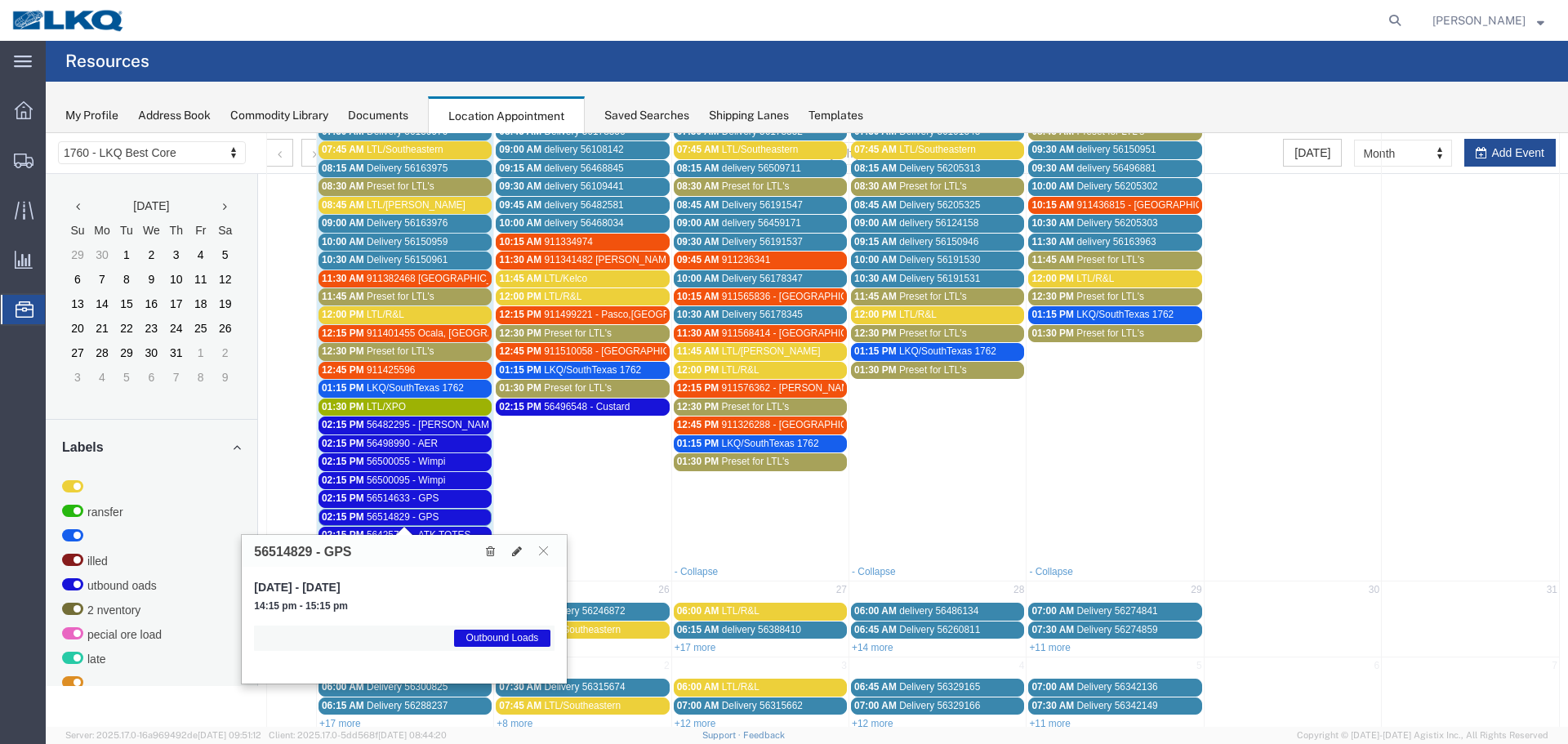
click at [280, 557] on h3 "56514829 - GPS" at bounding box center [302, 552] width 97 height 15
copy h3 "56514829"
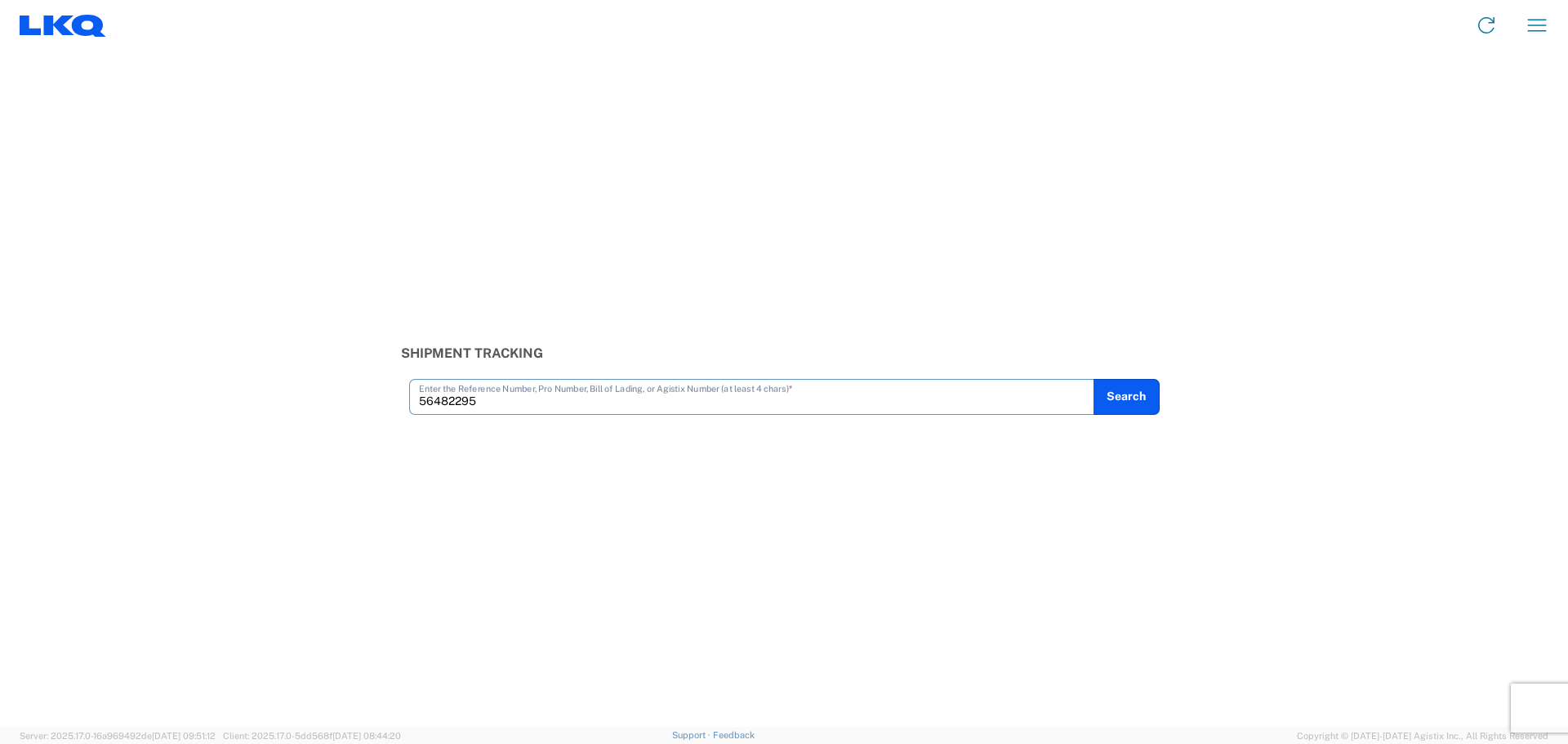
type input "56482295"
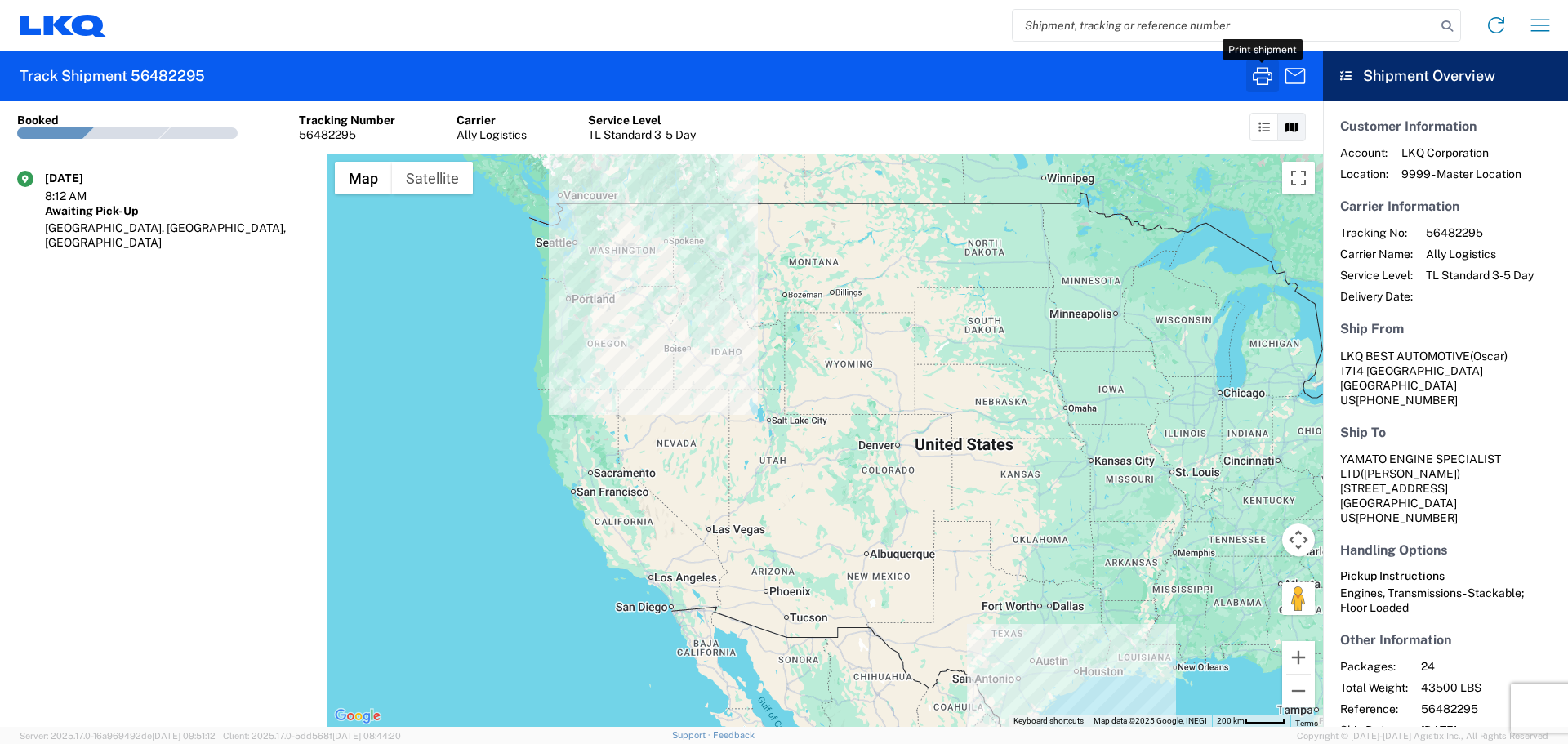
click at [1262, 77] on icon "button" at bounding box center [1262, 76] width 27 height 27
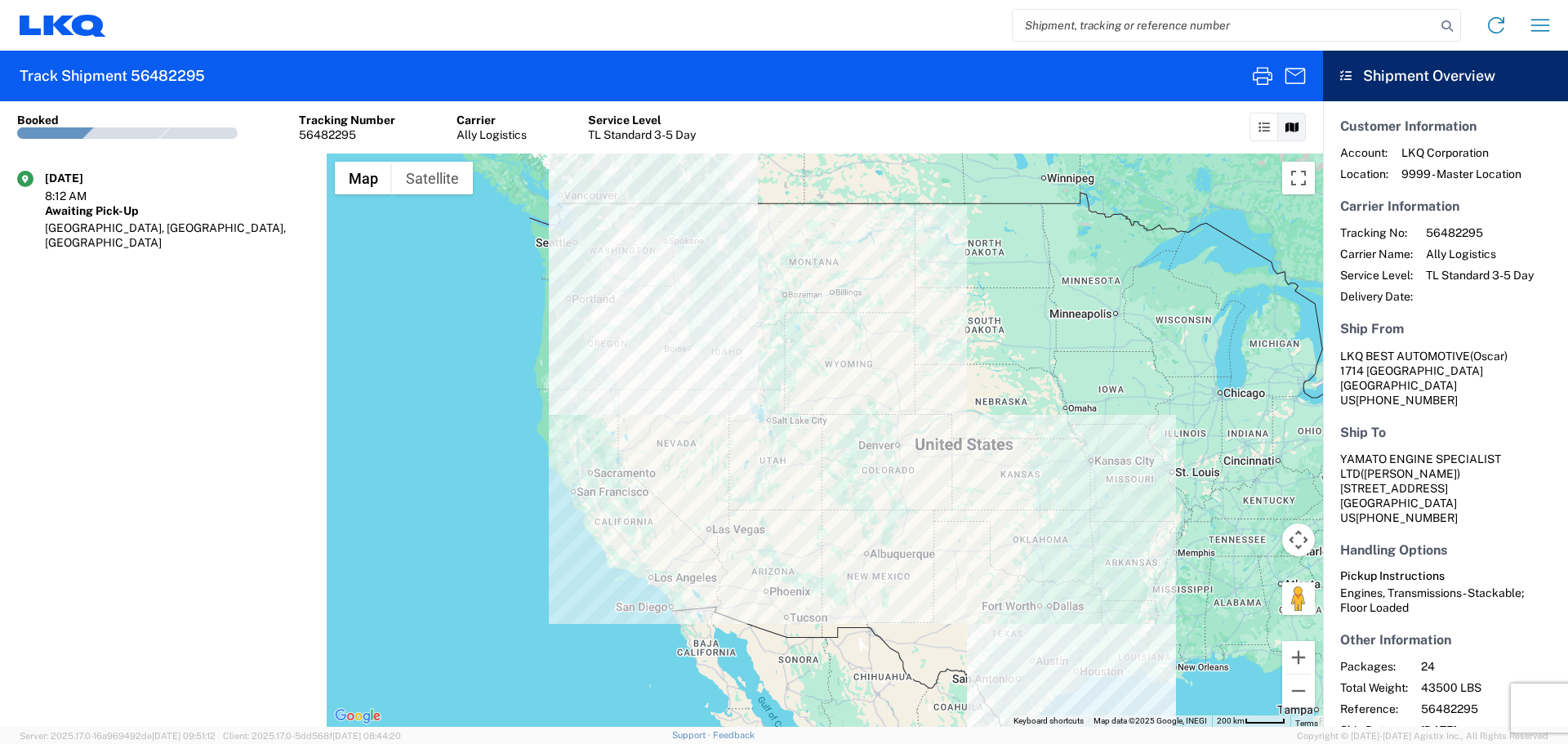
click at [1053, 19] on input "search" at bounding box center [1224, 26] width 423 height 31
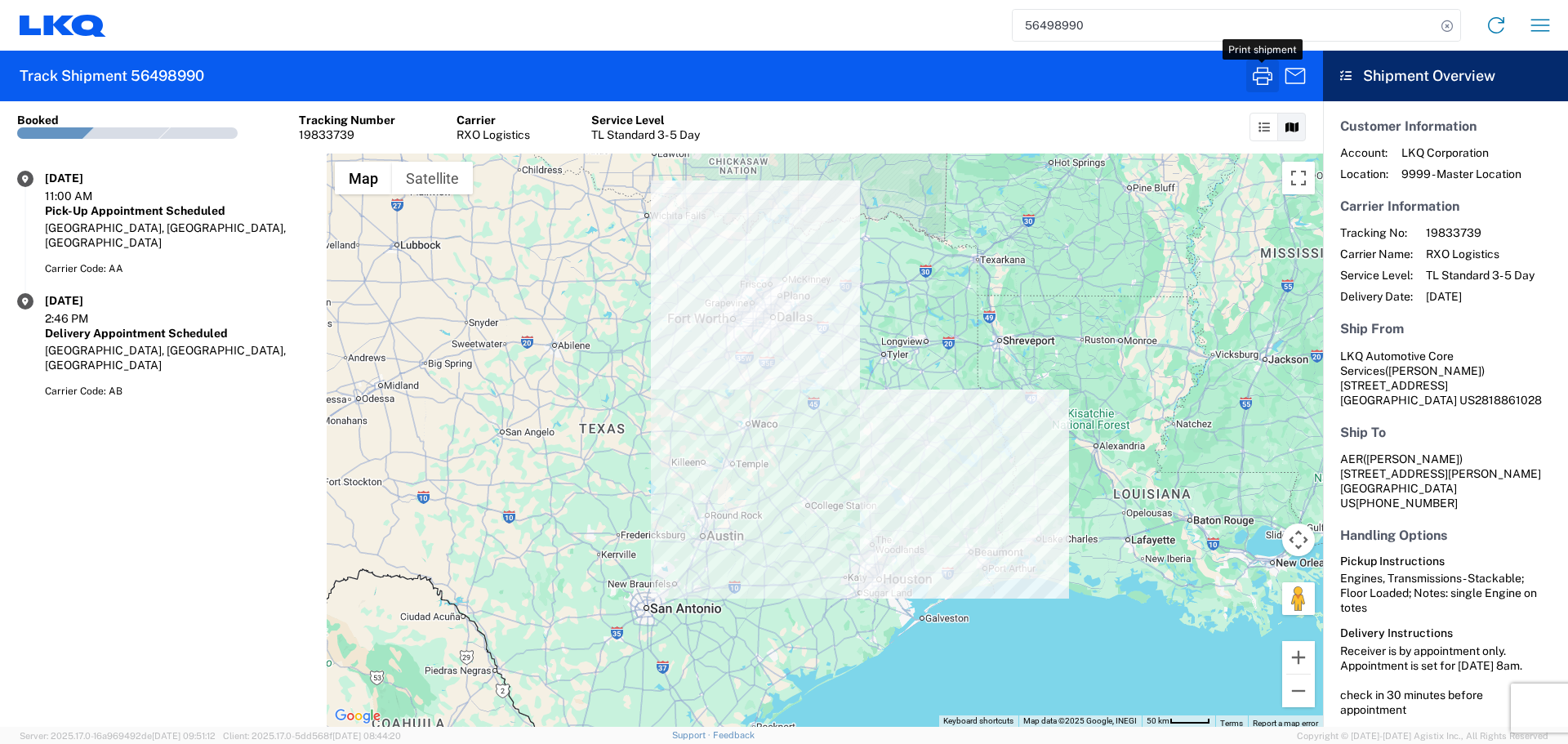
click at [1256, 78] on icon "button" at bounding box center [1262, 76] width 27 height 27
click at [1054, 29] on input "56498990" at bounding box center [1224, 26] width 423 height 31
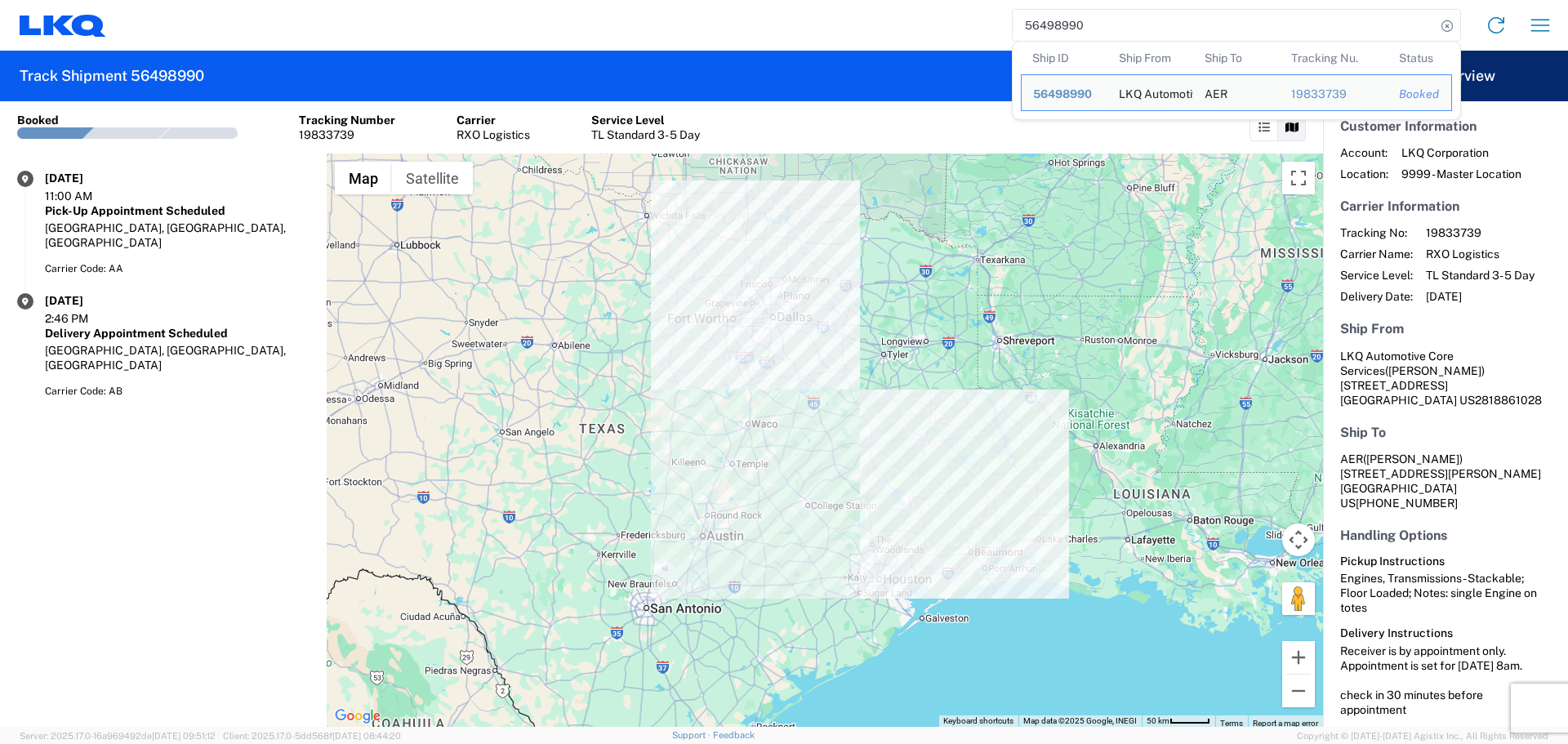
click at [1054, 29] on input "56498990" at bounding box center [1224, 26] width 423 height 31
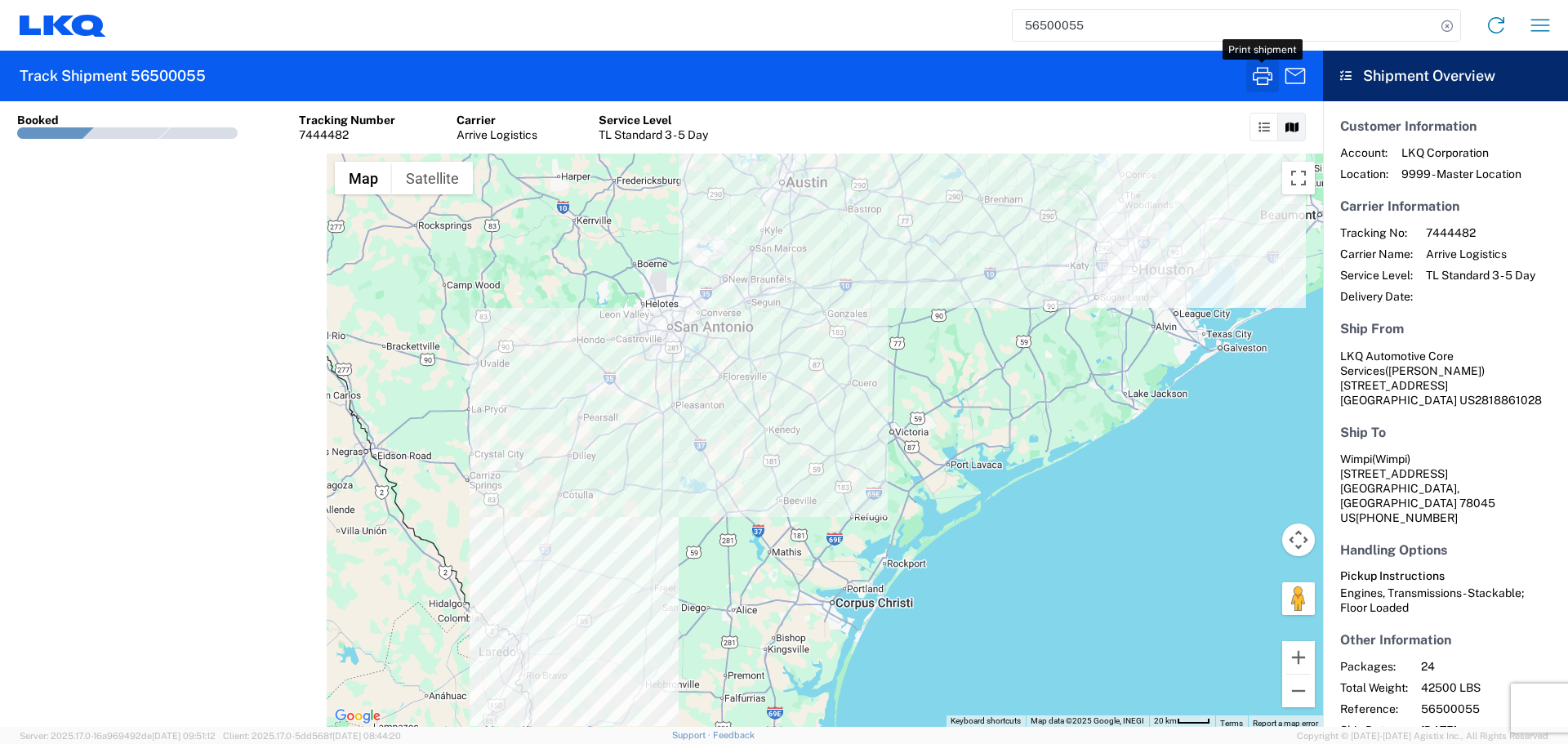
click at [1265, 81] on icon "button" at bounding box center [1262, 76] width 27 height 27
click at [1068, 25] on input "56500055" at bounding box center [1224, 26] width 423 height 31
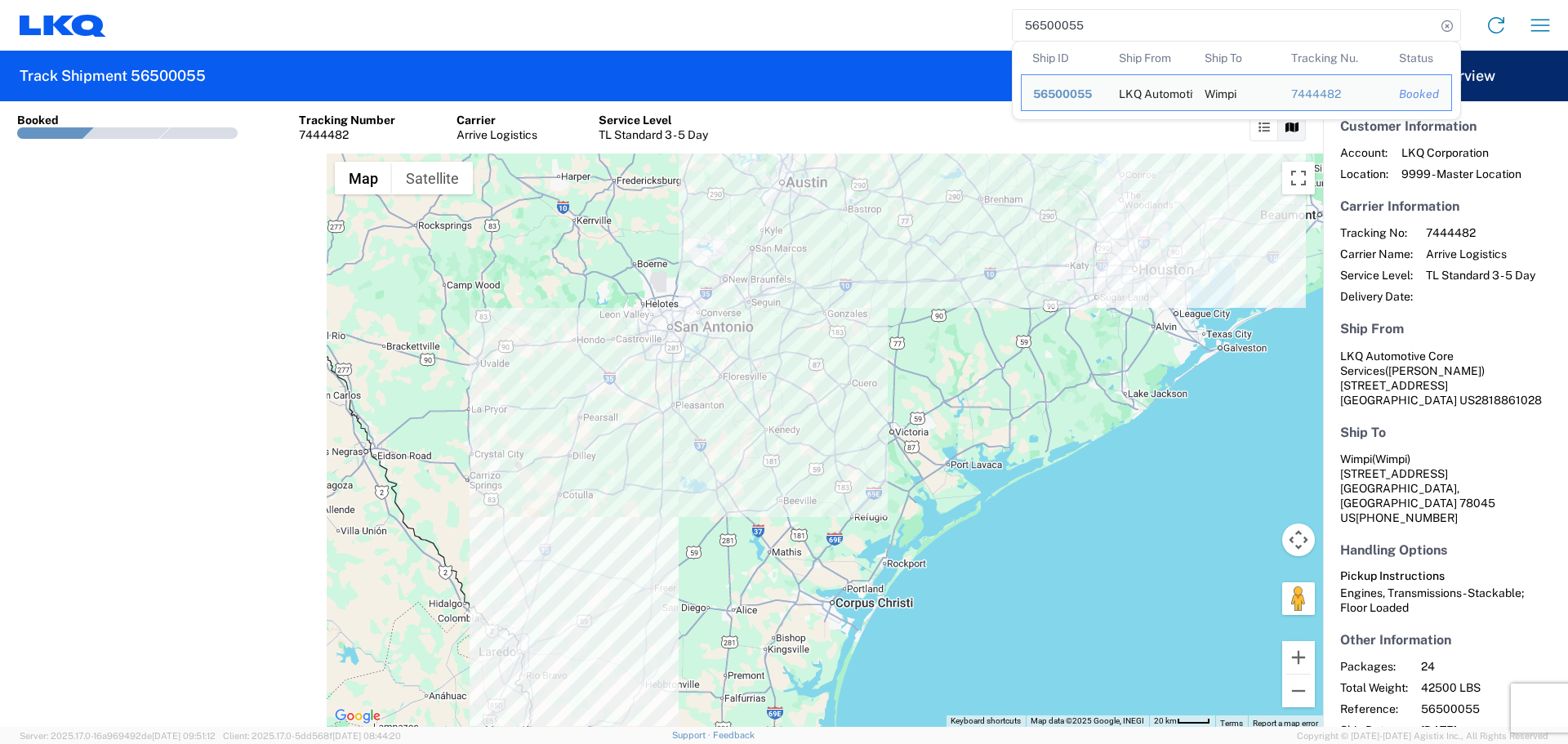
click at [1068, 25] on input "56500055" at bounding box center [1224, 26] width 423 height 31
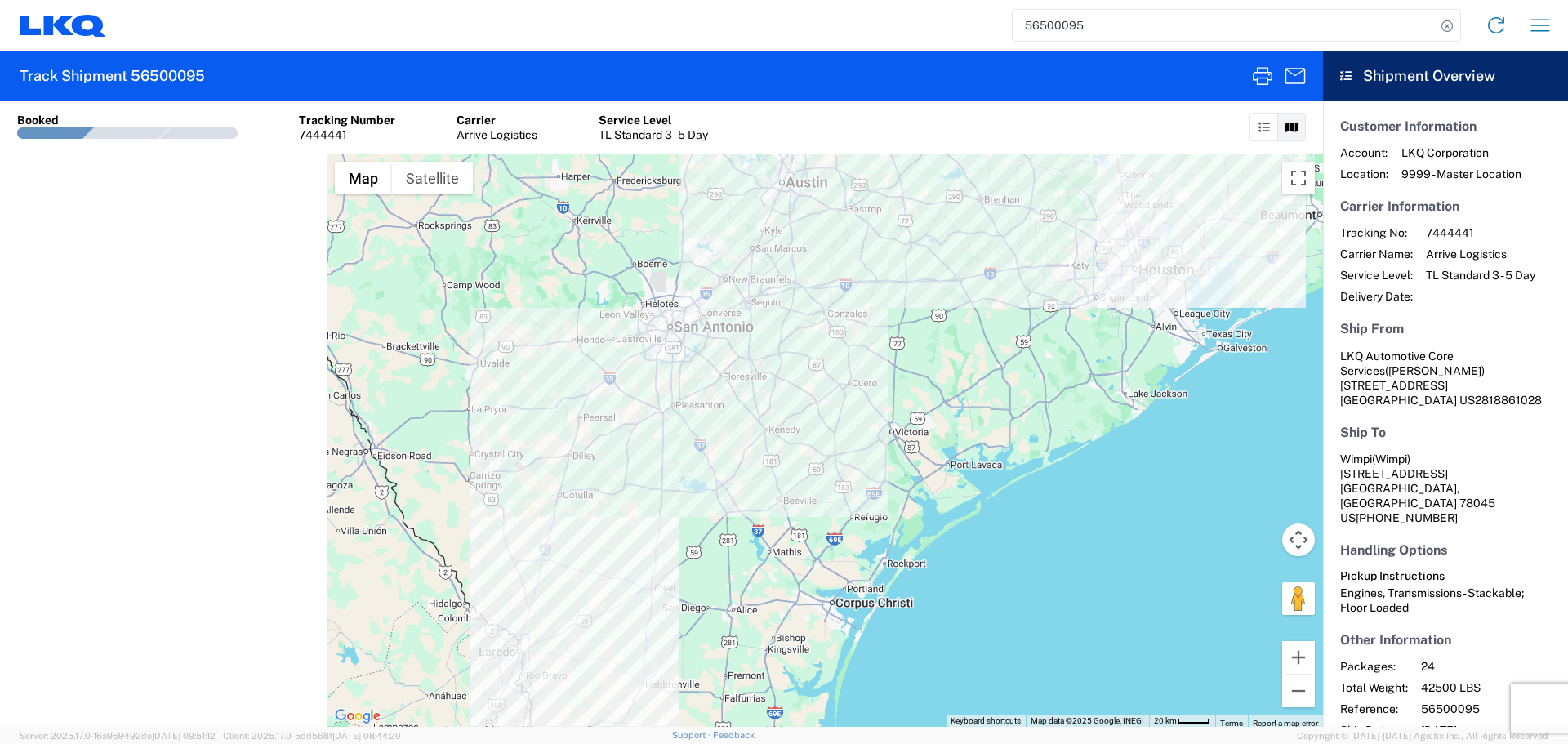
click at [1245, 76] on agx-form-header "Track Shipment 56500095" at bounding box center [661, 75] width 1323 height 50
click at [1254, 66] on icon "button" at bounding box center [1262, 76] width 27 height 27
click at [1025, 25] on input "56500095" at bounding box center [1224, 26] width 423 height 31
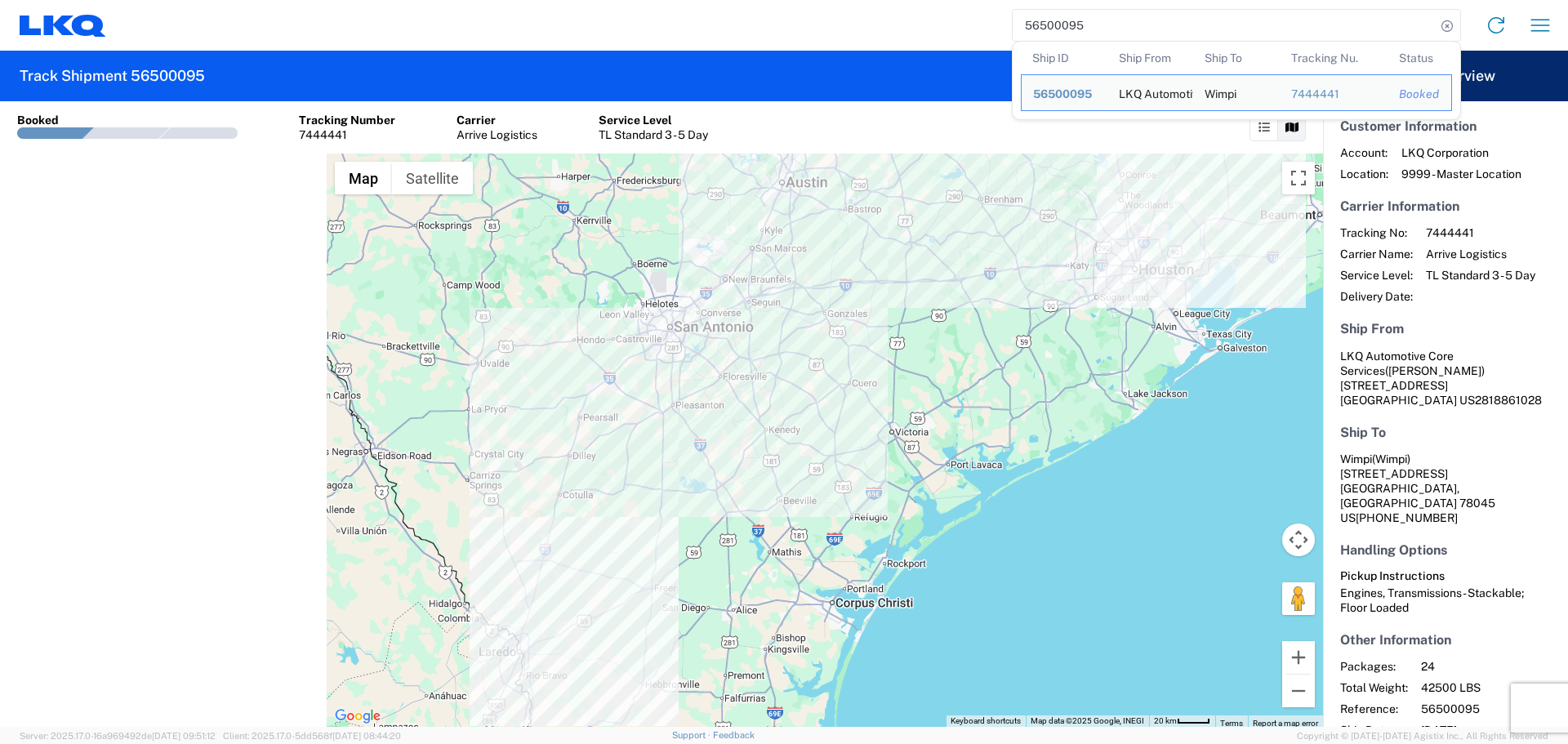
click at [1025, 25] on input "56500095" at bounding box center [1224, 26] width 423 height 31
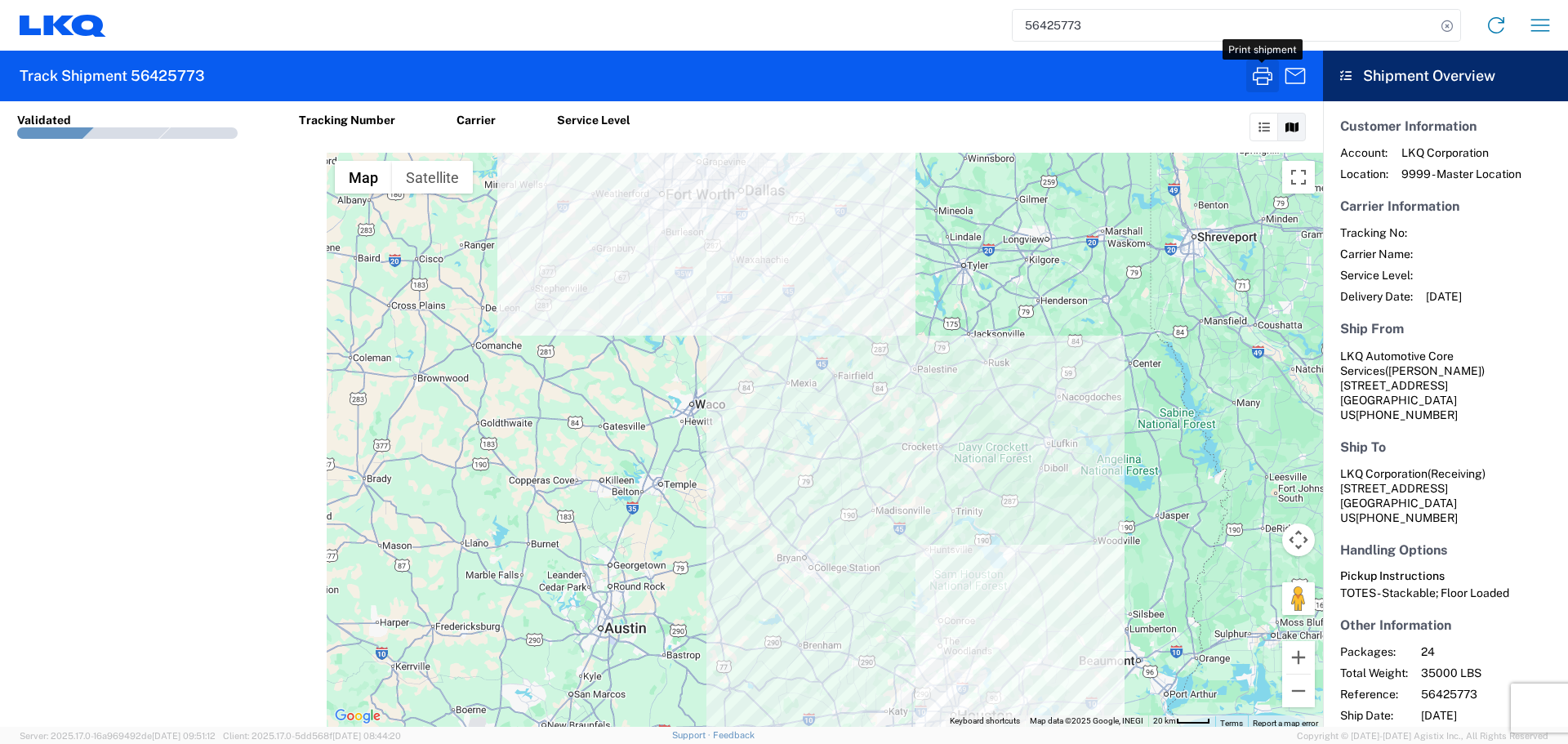
click at [1266, 74] on icon "button" at bounding box center [1262, 76] width 27 height 27
click at [1034, 21] on input "56425773" at bounding box center [1224, 26] width 423 height 31
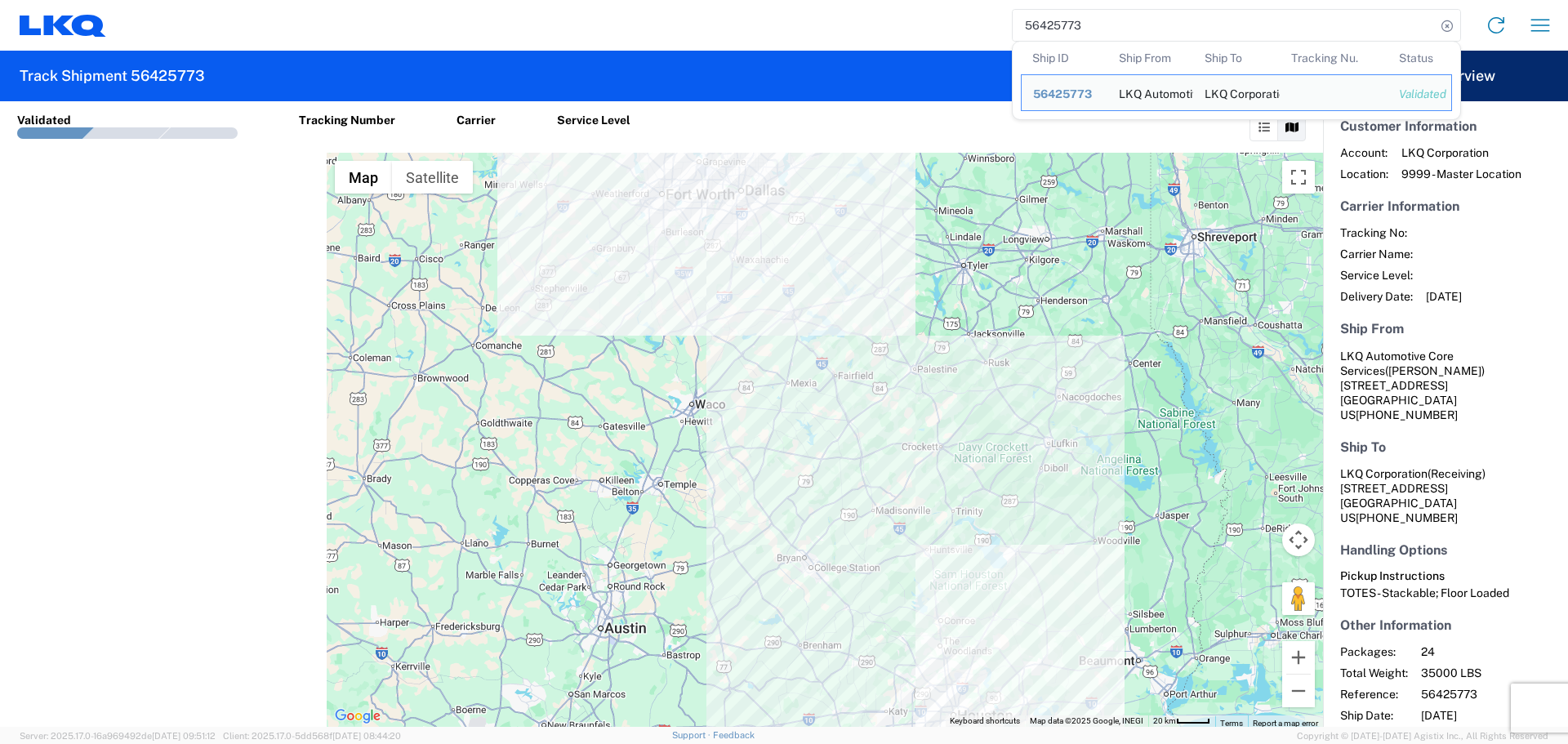
click at [1034, 21] on input "56425773" at bounding box center [1224, 26] width 423 height 31
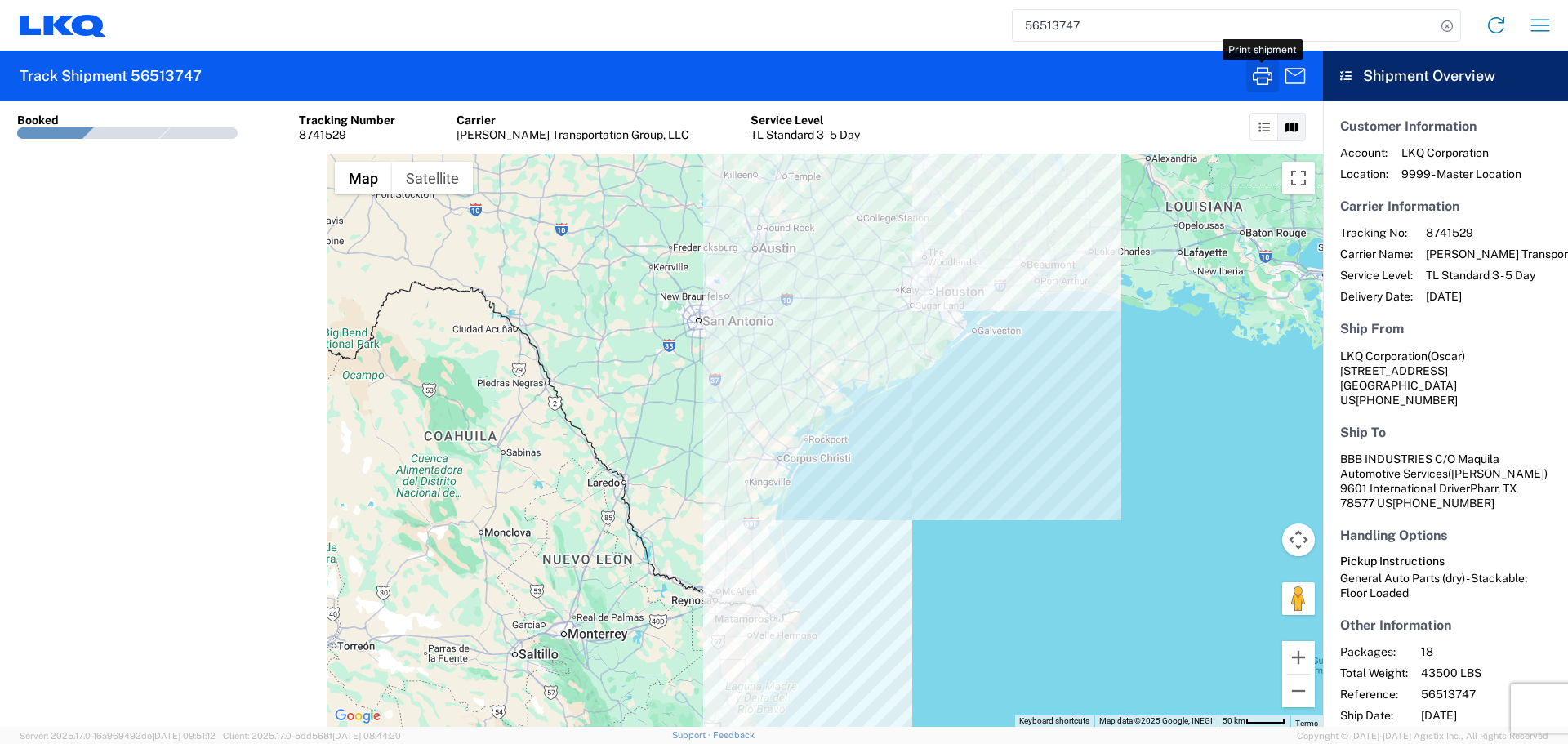
click at [1268, 85] on icon "button" at bounding box center [1262, 76] width 27 height 27
click at [1050, 33] on input "56513747" at bounding box center [1224, 26] width 423 height 31
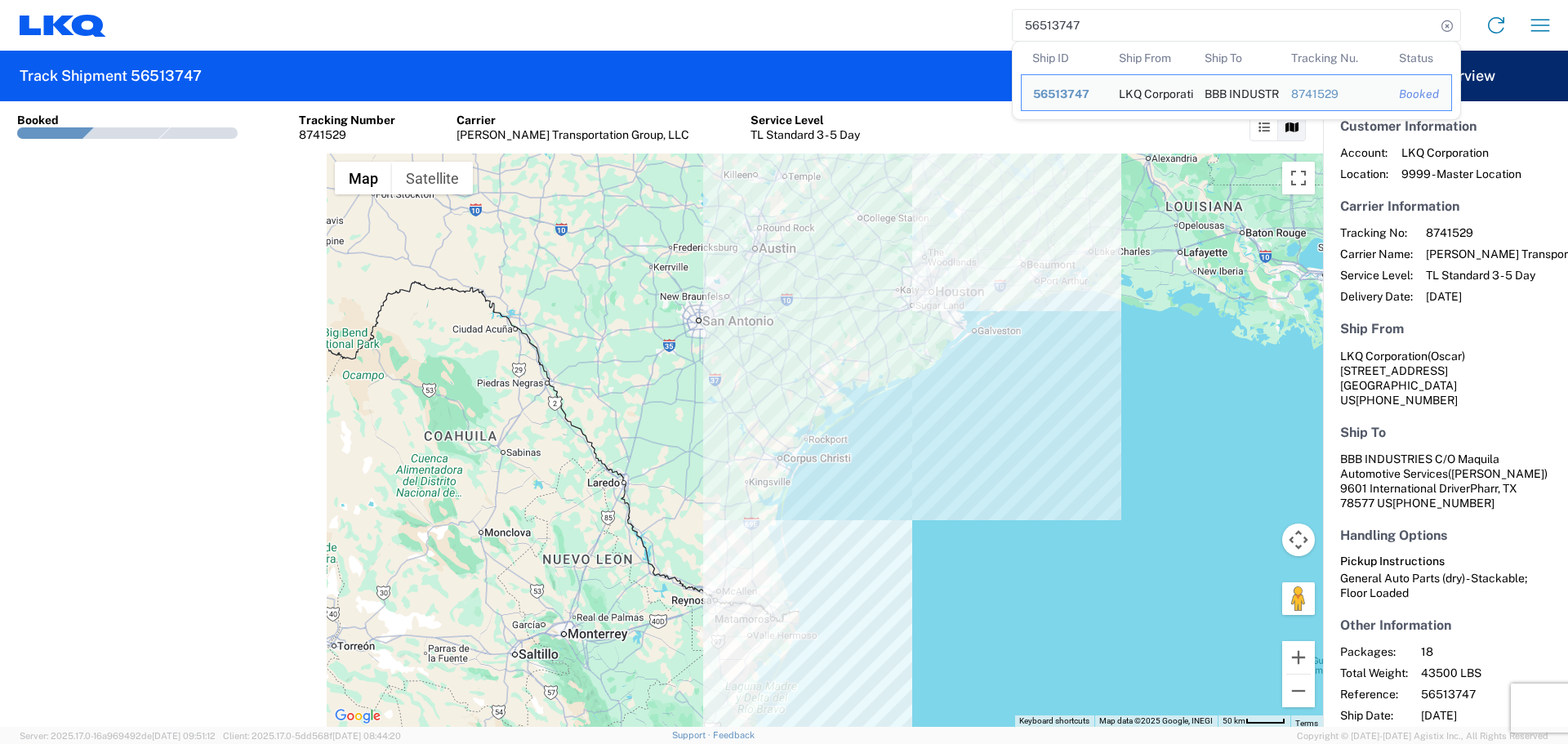
click at [1050, 33] on input "56513747" at bounding box center [1224, 26] width 423 height 31
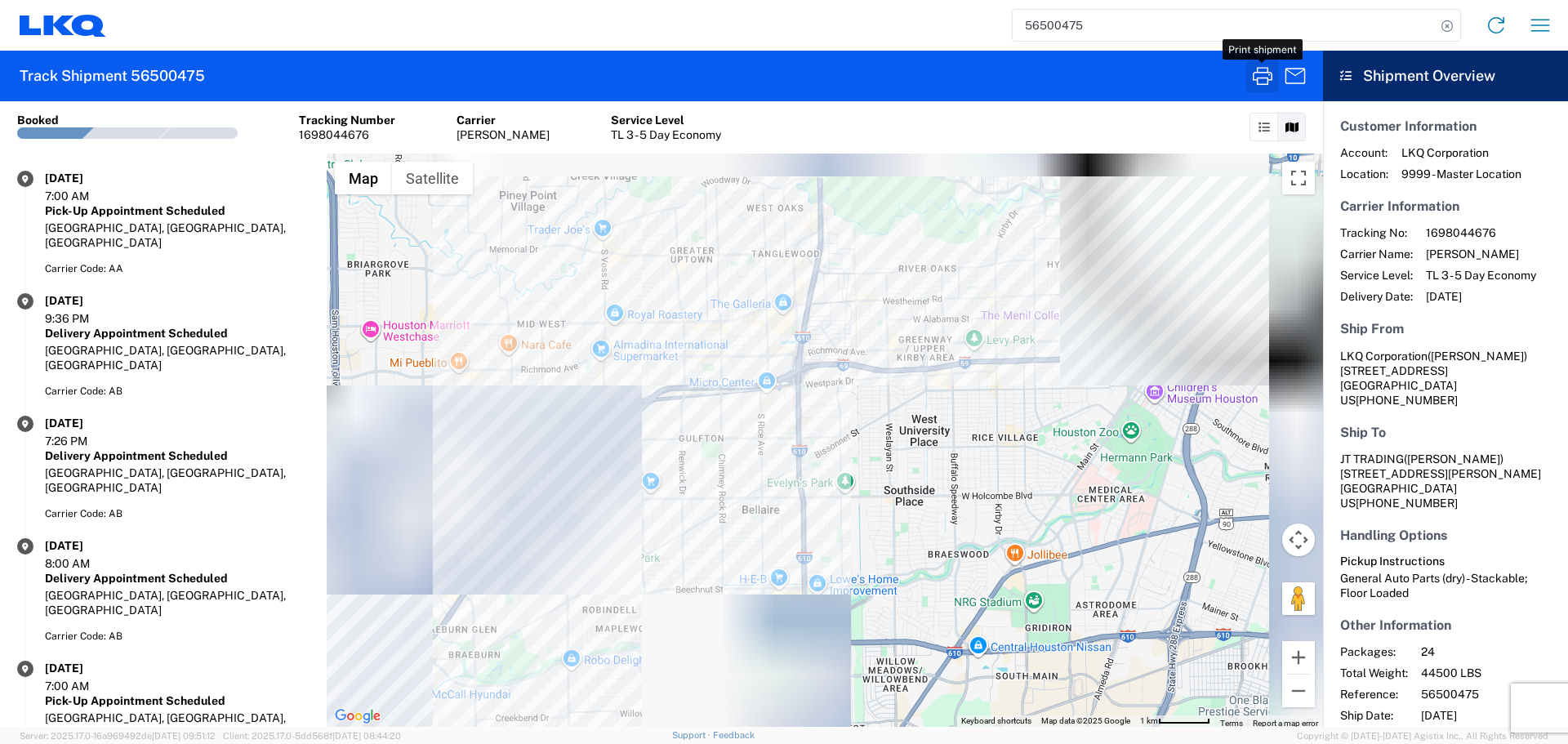
click at [1266, 82] on icon "button" at bounding box center [1262, 76] width 27 height 27
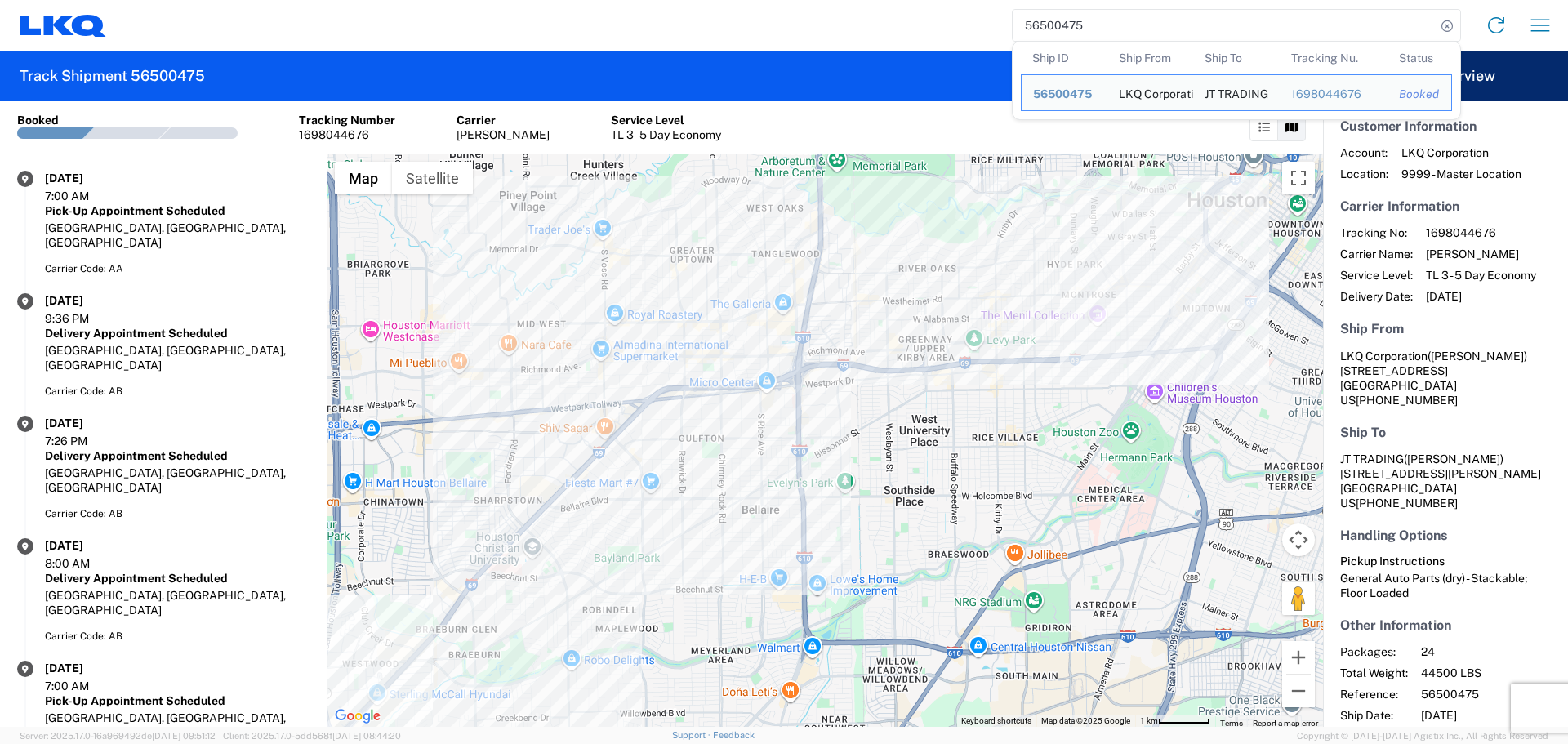
click at [1039, 19] on input "56500475" at bounding box center [1224, 26] width 423 height 31
paste input "14633"
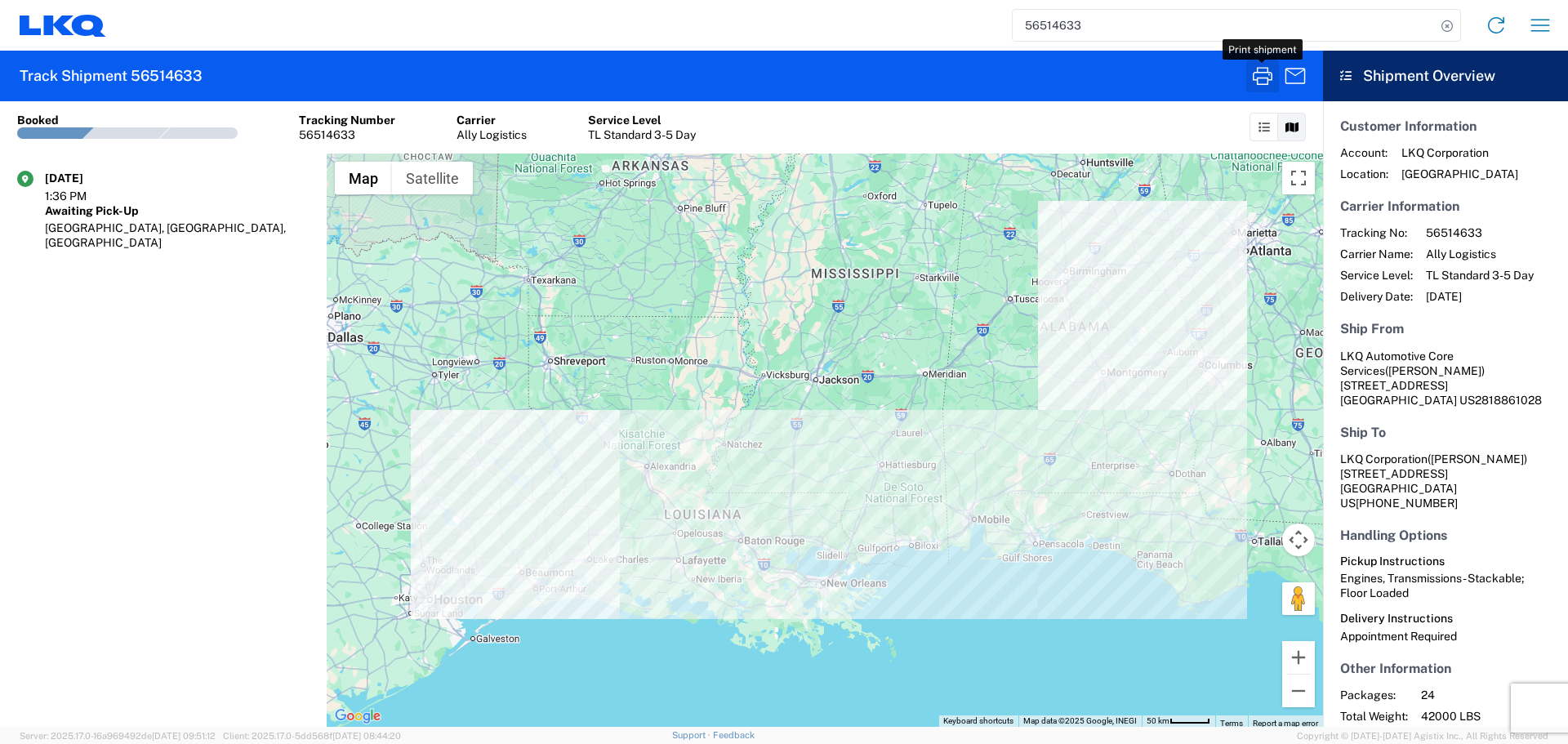
click at [1260, 85] on icon "button" at bounding box center [1262, 76] width 27 height 27
click at [1073, 36] on input "56514633" at bounding box center [1224, 26] width 423 height 31
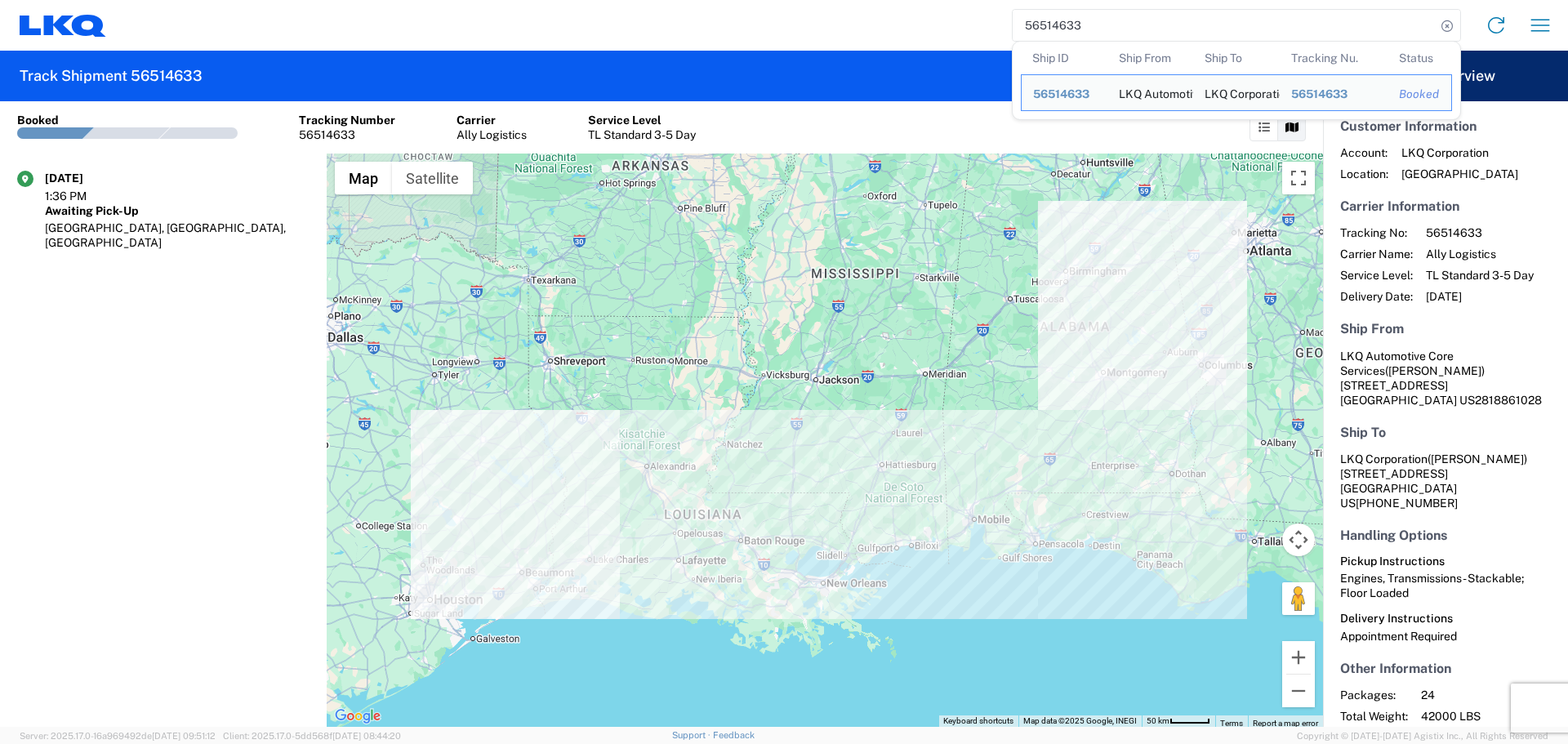
click at [1073, 36] on input "56514633" at bounding box center [1224, 26] width 423 height 31
paste input "829"
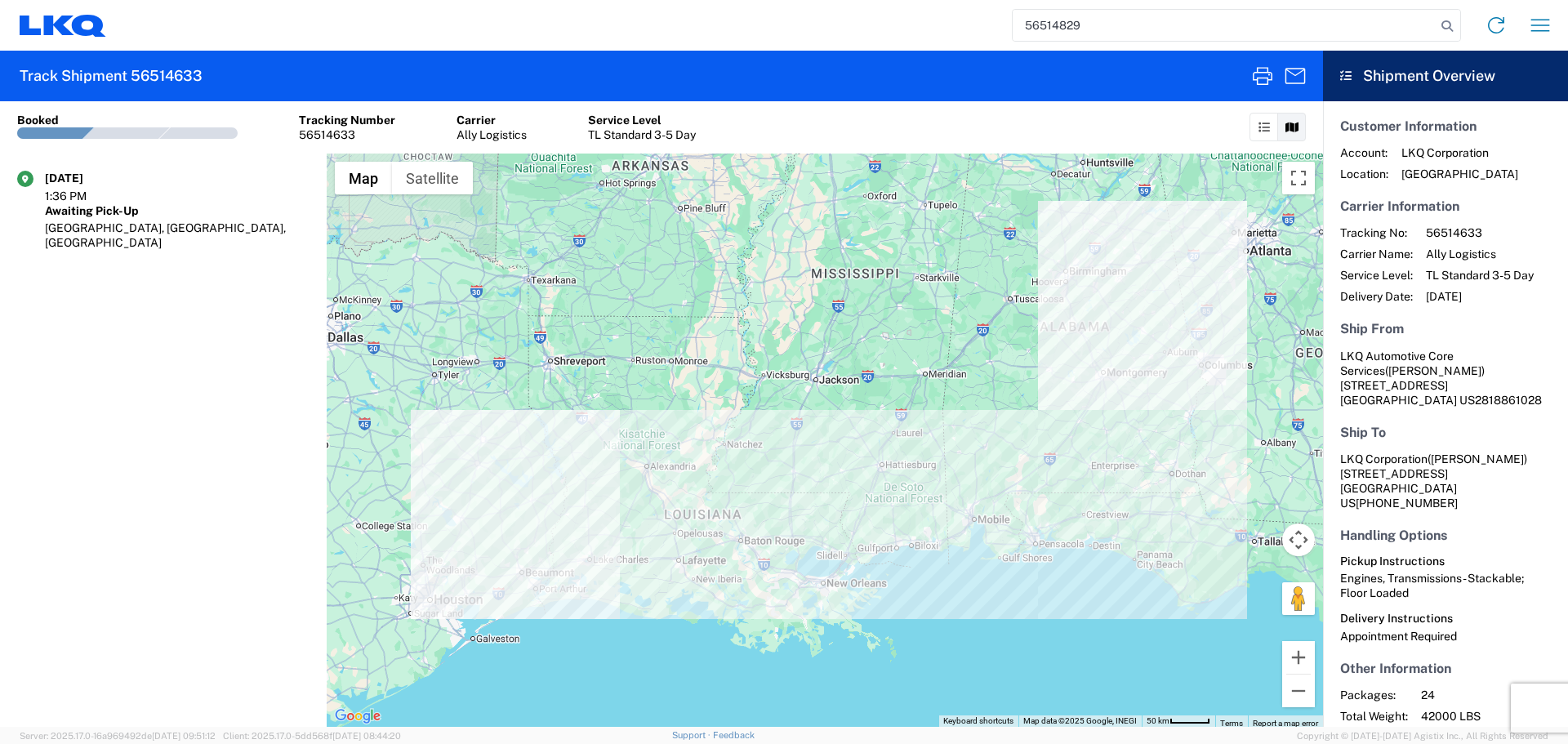
type input "56514829"
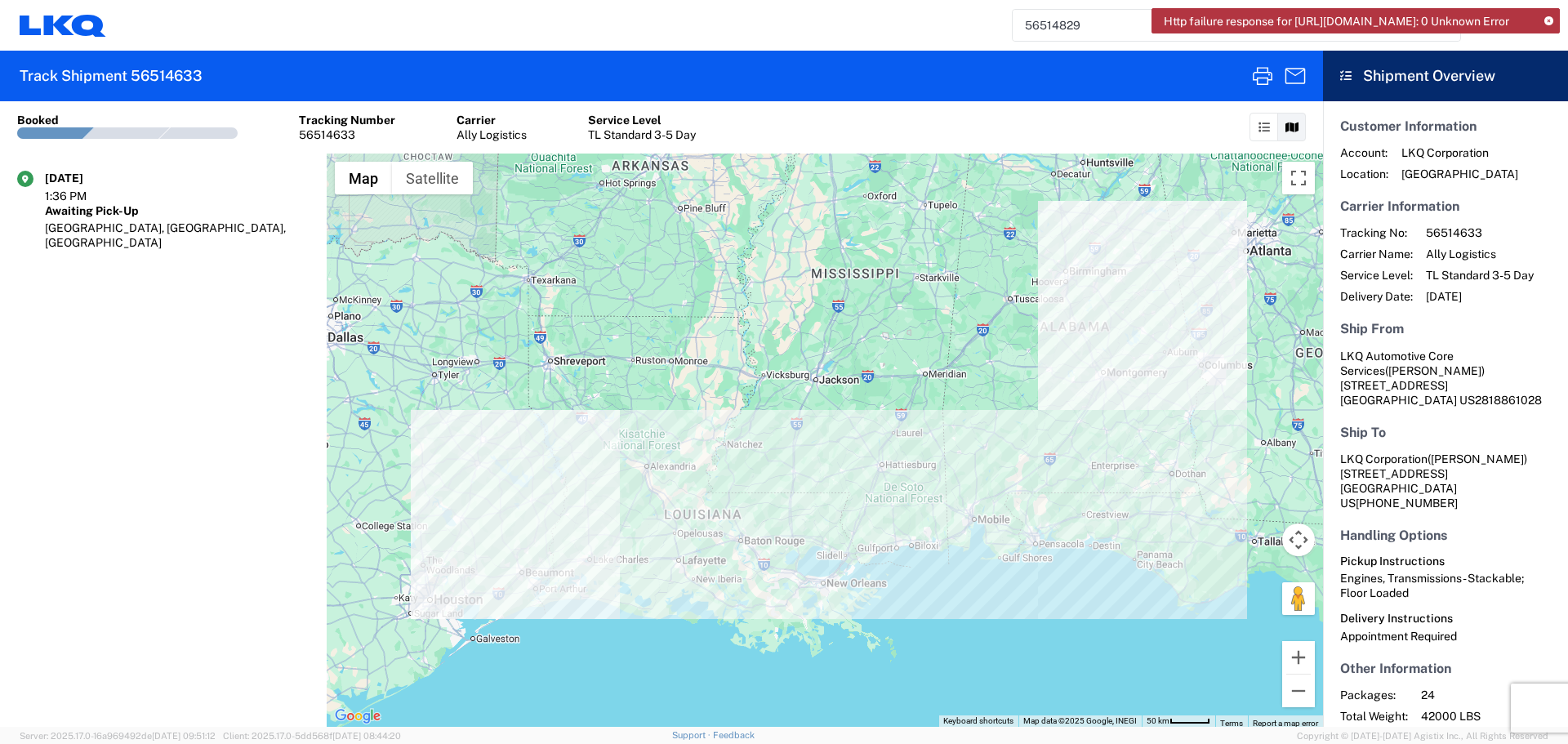
click at [1548, 19] on icon at bounding box center [1548, 21] width 9 height 9
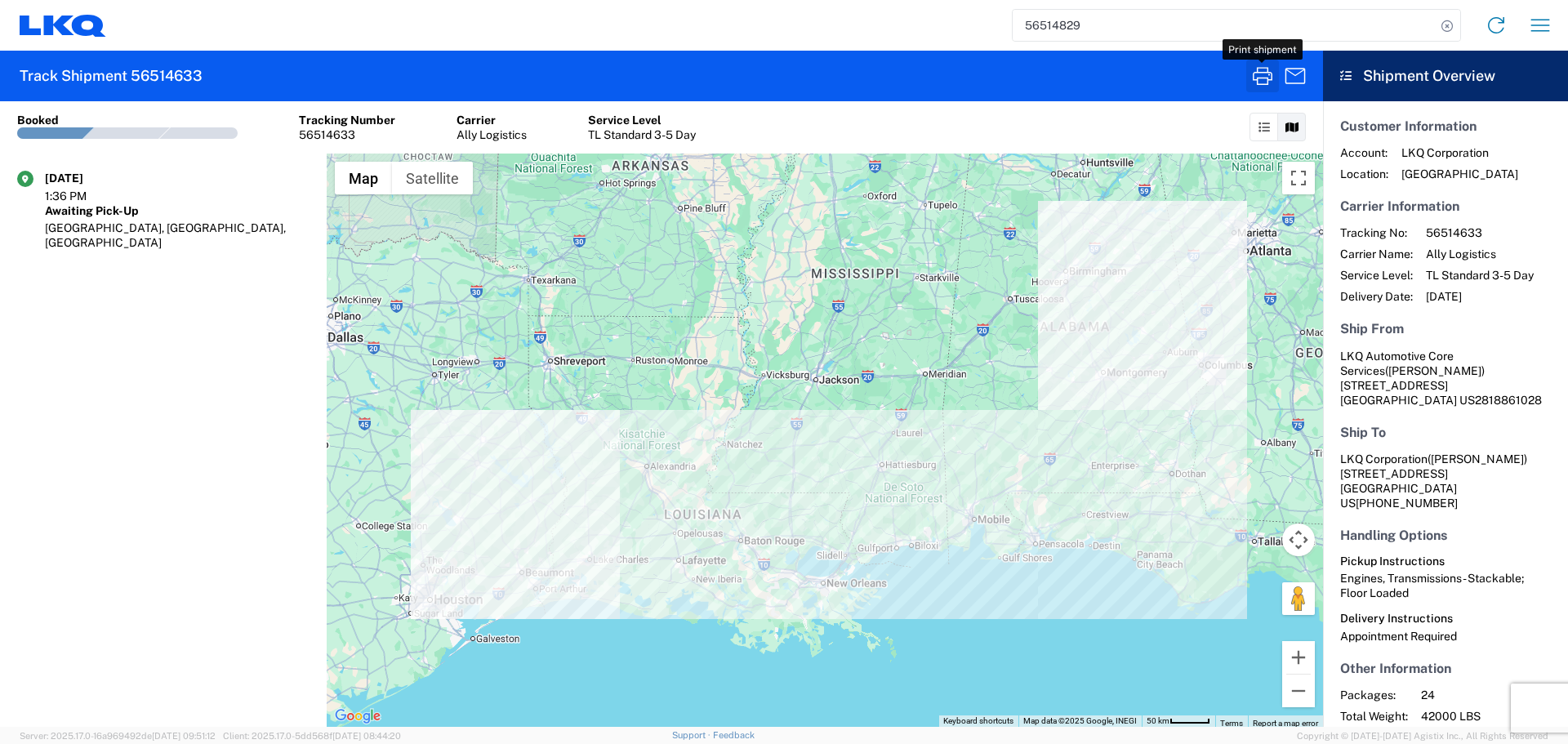
click at [1252, 81] on icon "button" at bounding box center [1262, 76] width 27 height 27
click at [1110, 19] on input "56514829" at bounding box center [1224, 26] width 423 height 31
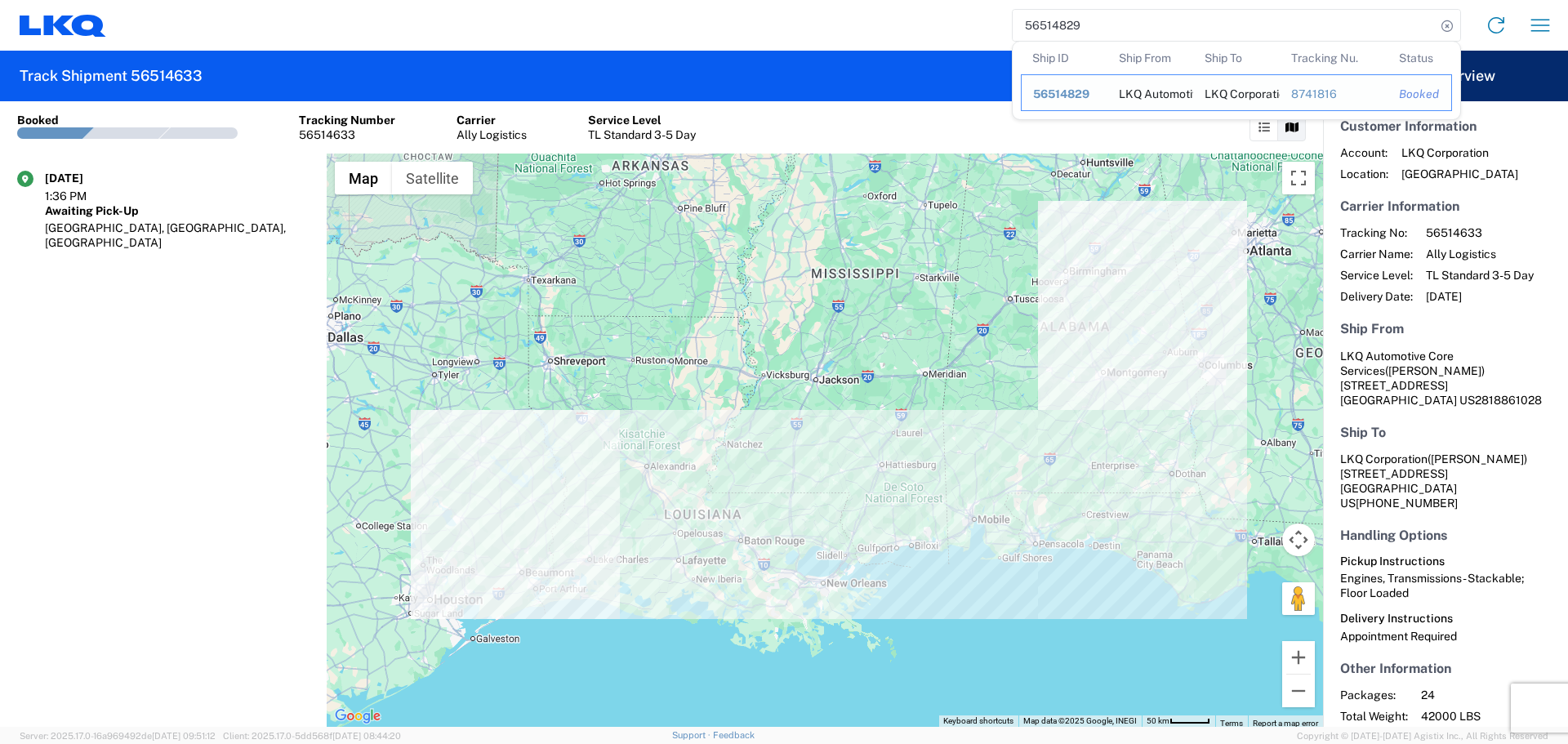
click at [1079, 94] on span "56514829" at bounding box center [1060, 93] width 56 height 13
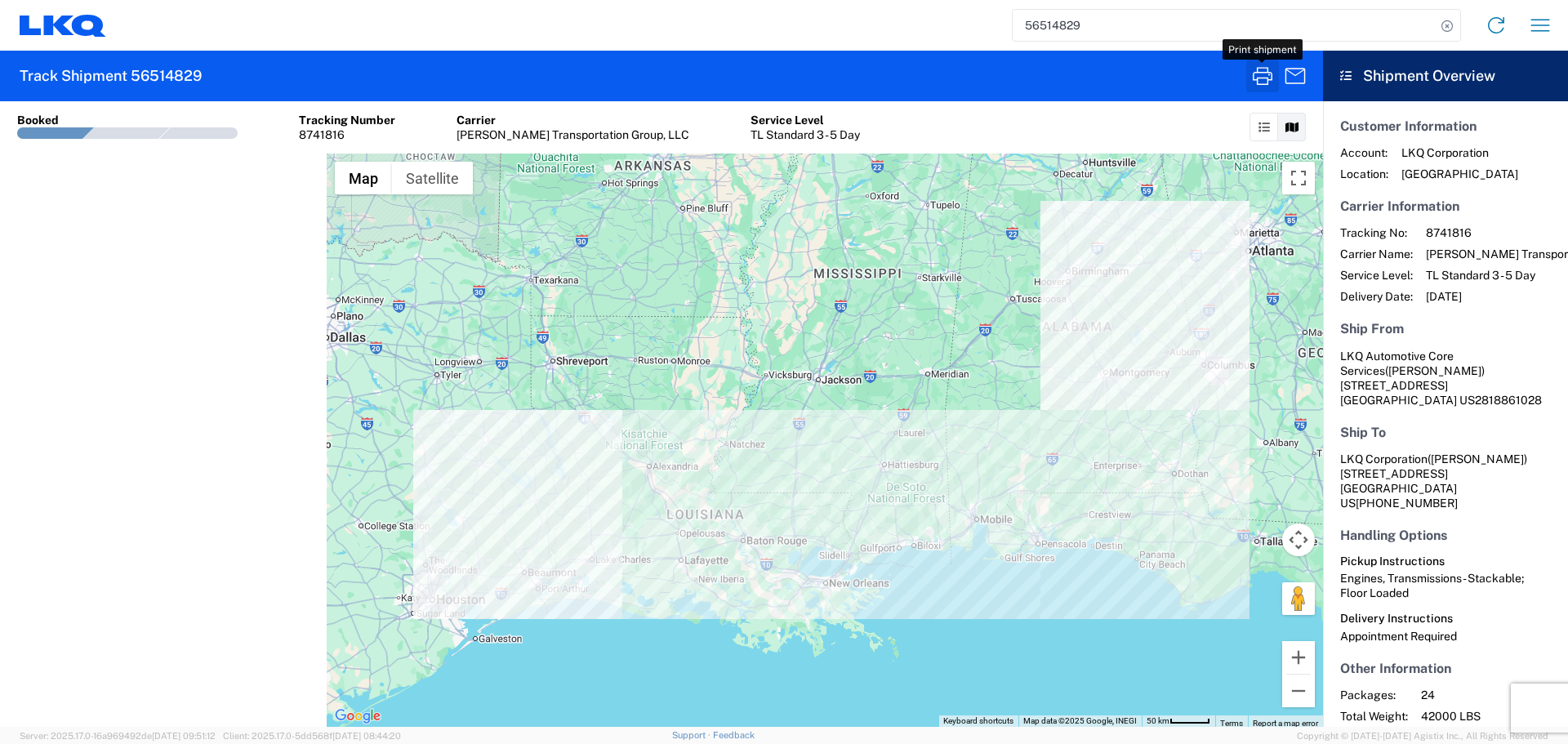
click at [1261, 71] on icon "button" at bounding box center [1262, 76] width 27 height 27
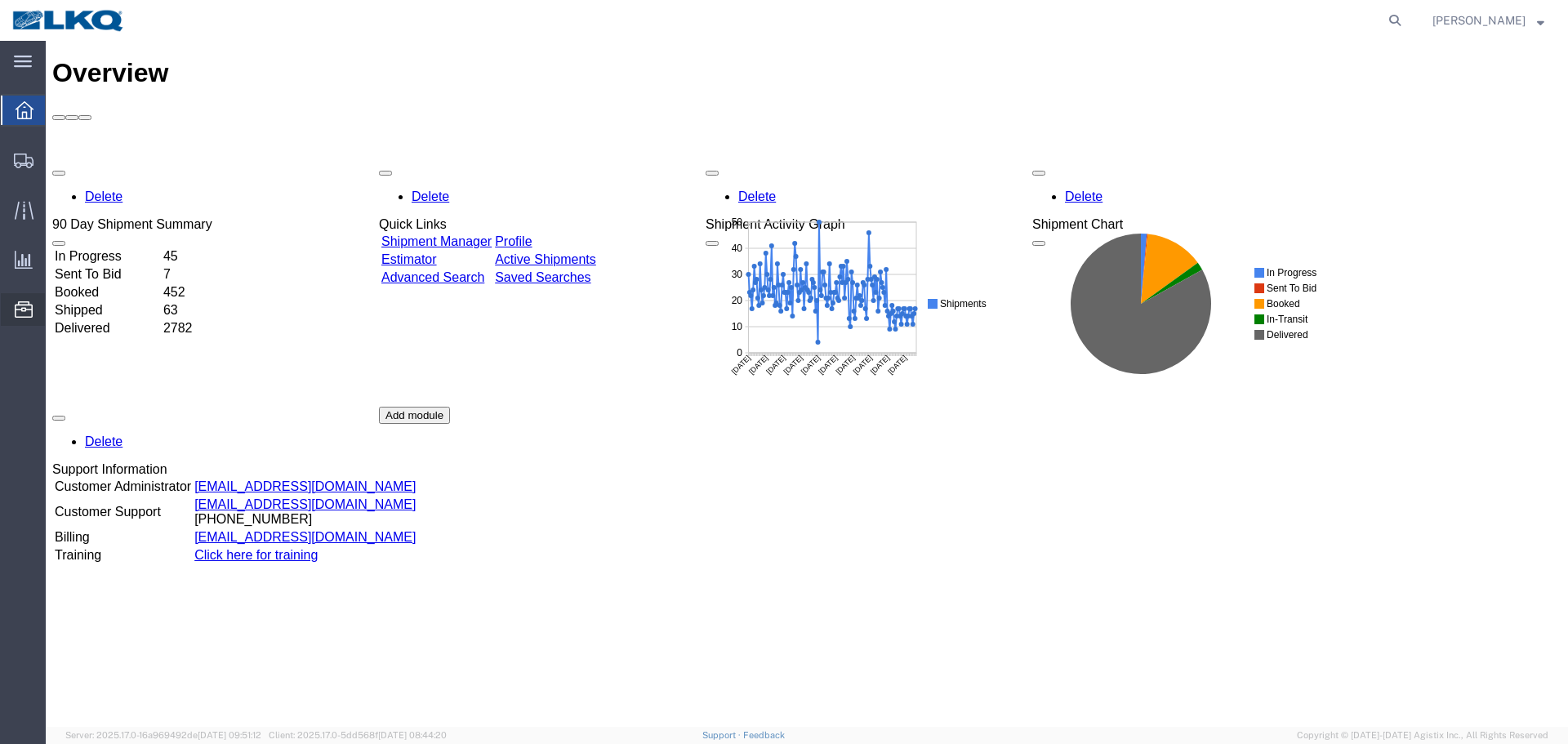
click at [0, 0] on span "Location Appointment" at bounding box center [0, 0] width 0 height 0
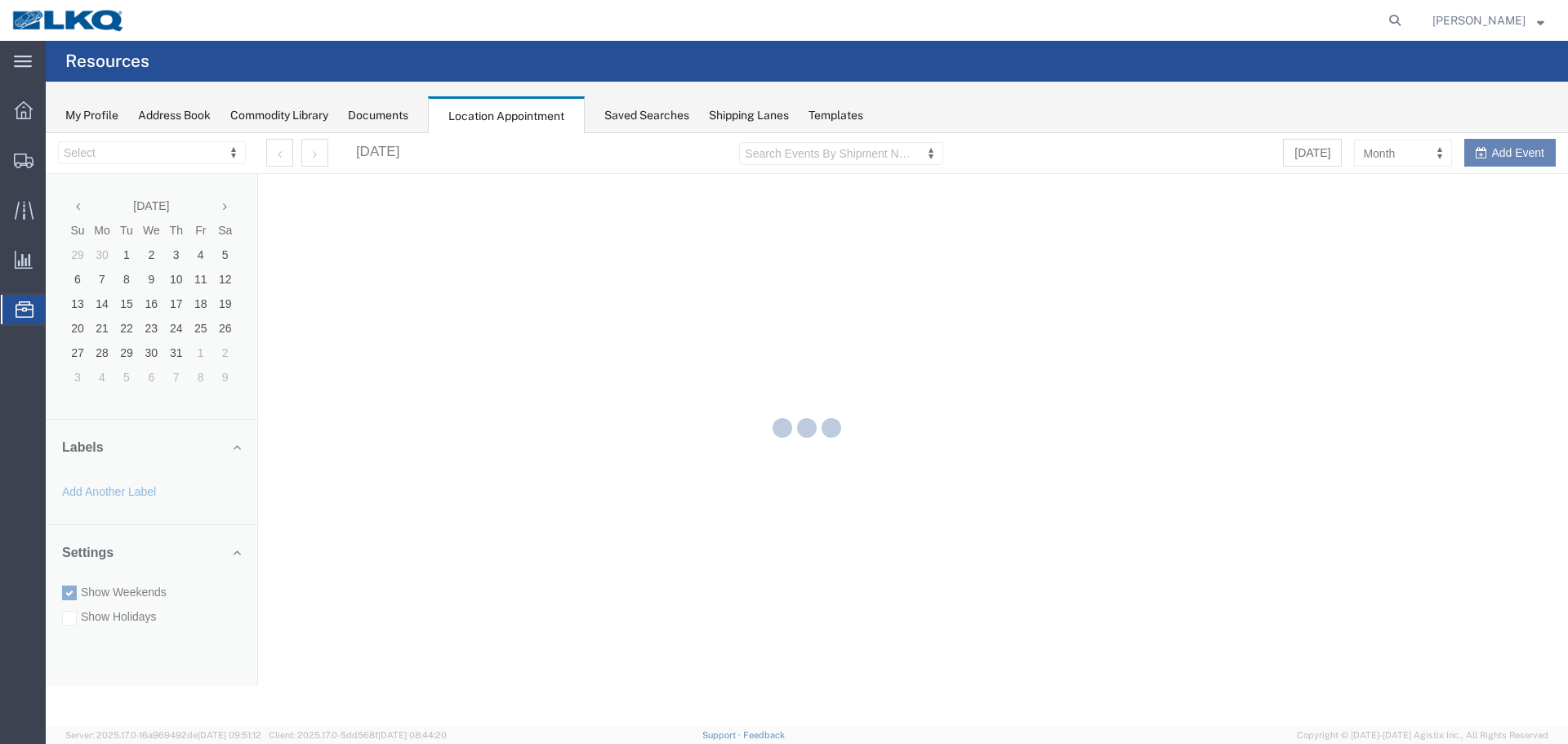
select select "27634"
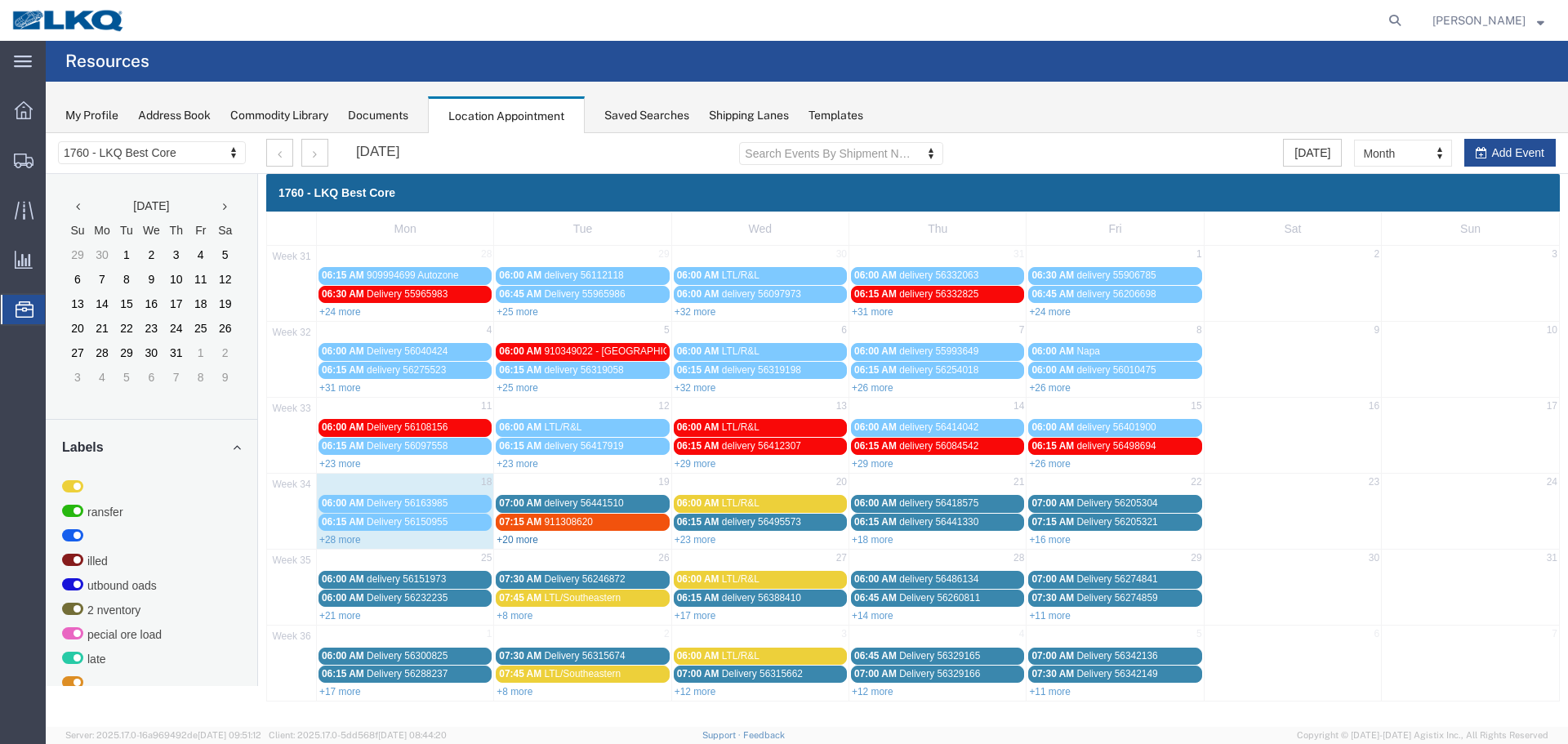
click at [518, 539] on link "+20 more" at bounding box center [517, 540] width 41 height 12
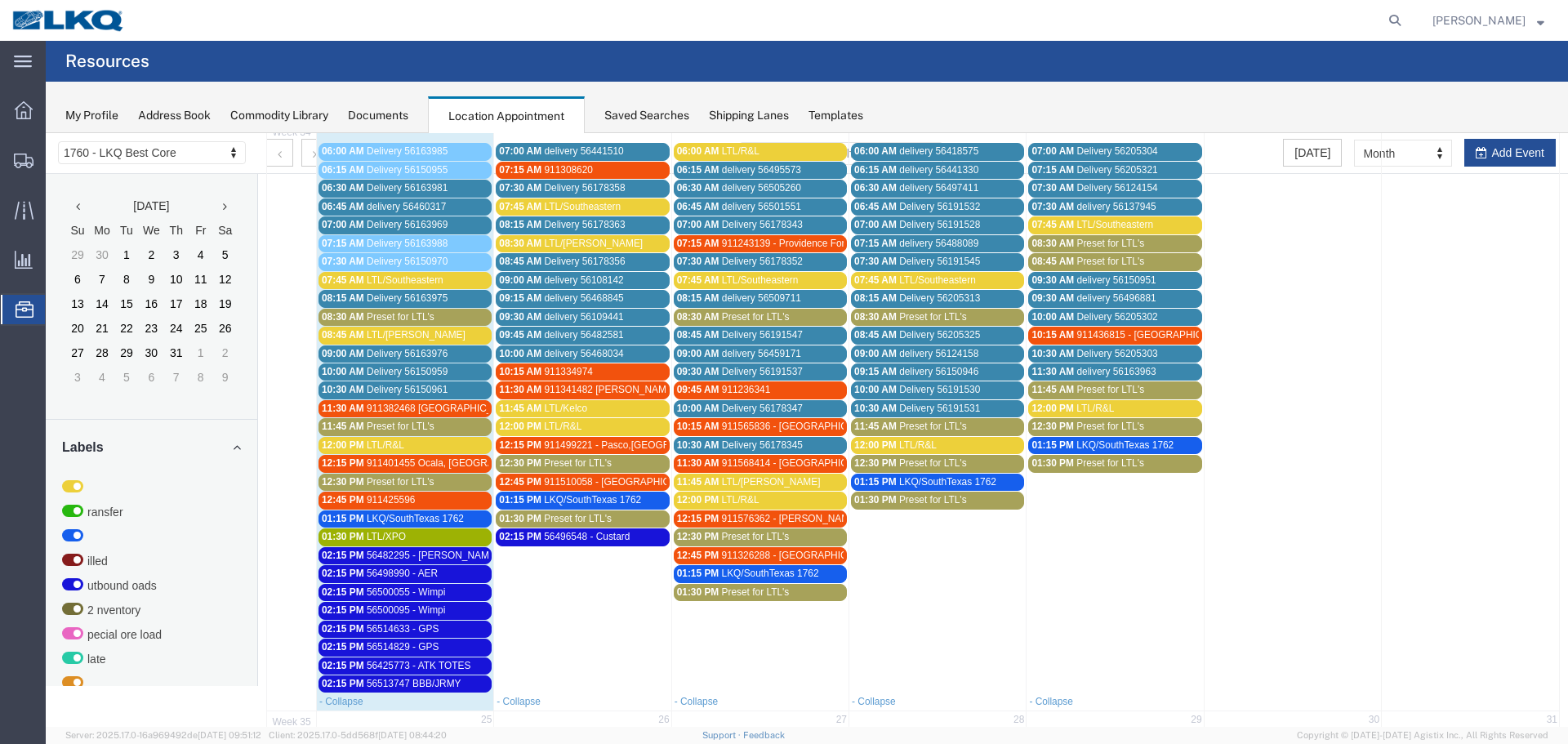
scroll to position [343, 0]
